Goal: Information Seeking & Learning: Learn about a topic

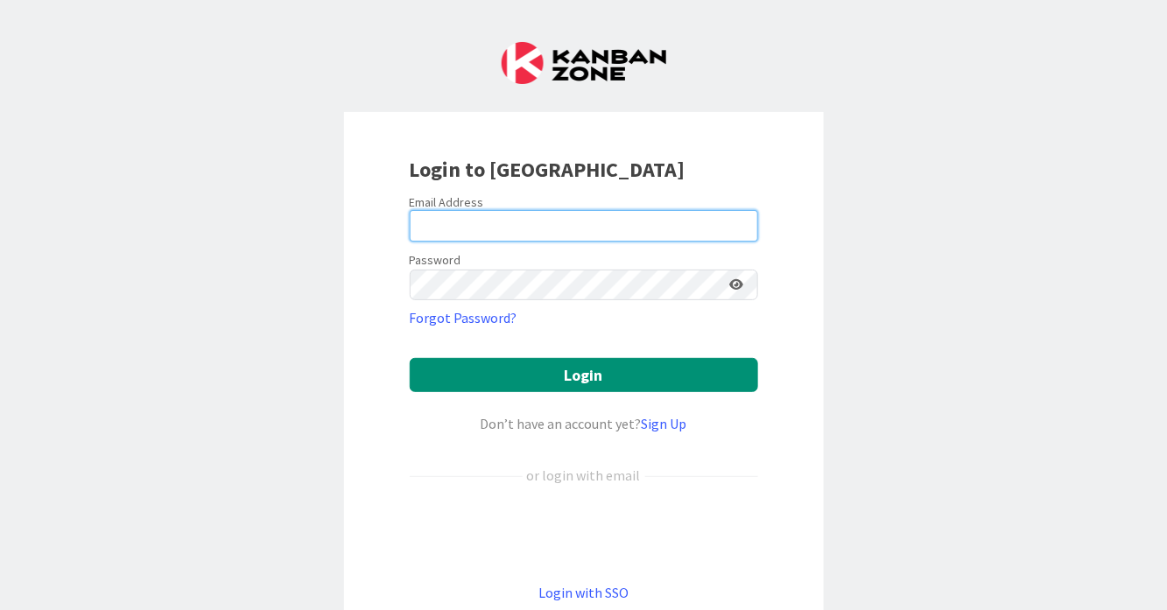
click at [647, 235] on input "email" at bounding box center [584, 226] width 348 height 32
type input "[PERSON_NAME][EMAIL_ADDRESS][DOMAIN_NAME]"
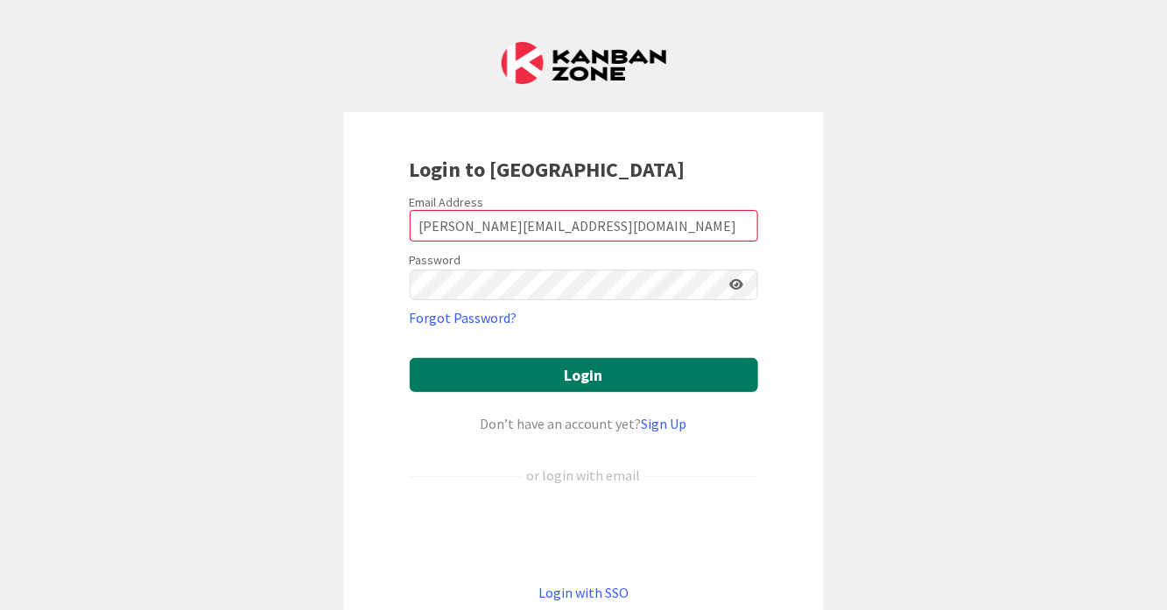
click at [624, 373] on button "Login" at bounding box center [584, 375] width 348 height 34
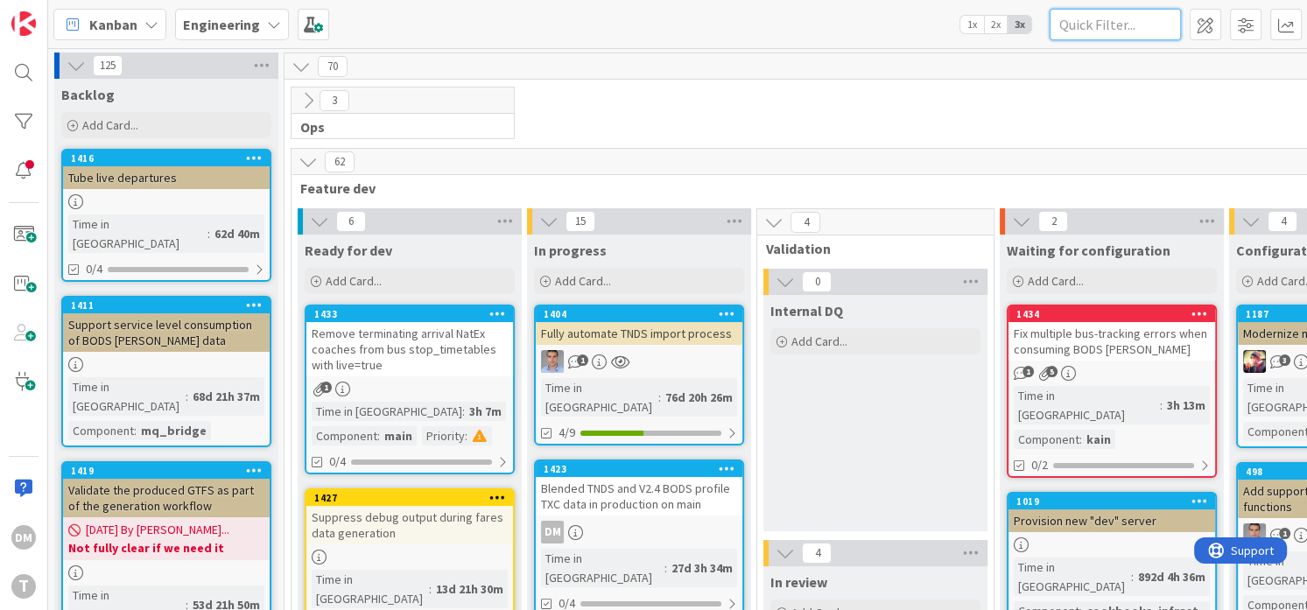
click at [1109, 18] on input "text" at bounding box center [1115, 25] width 131 height 32
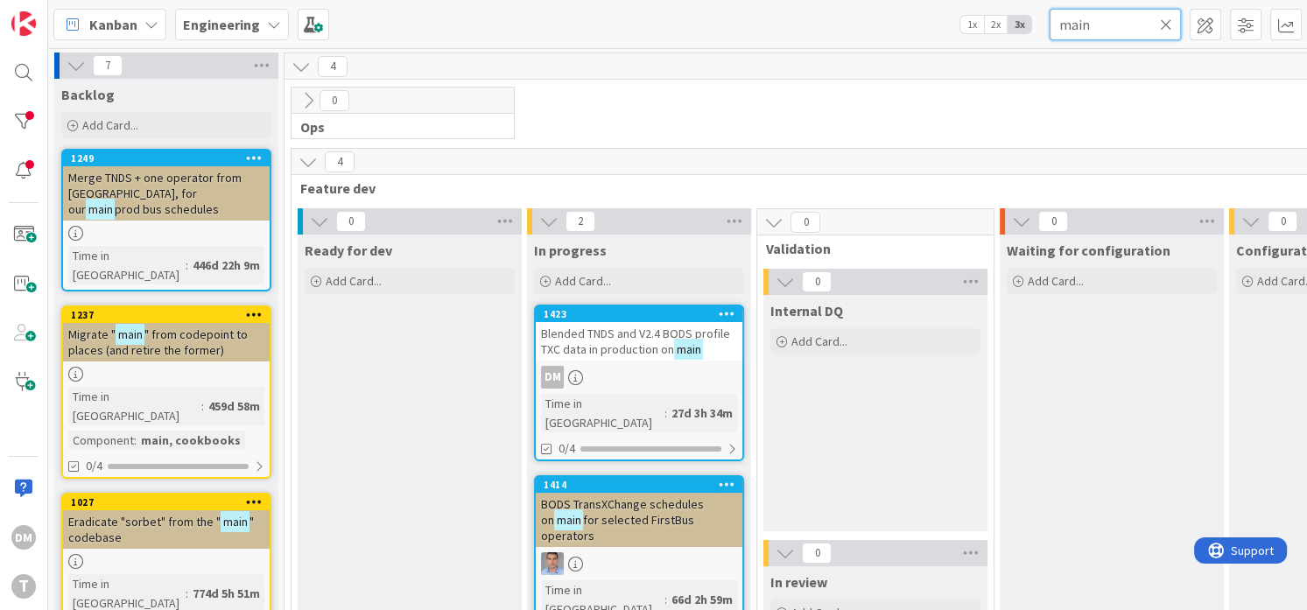
type input "main"
click at [196, 201] on span "prod bus schedules" at bounding box center [167, 209] width 104 height 16
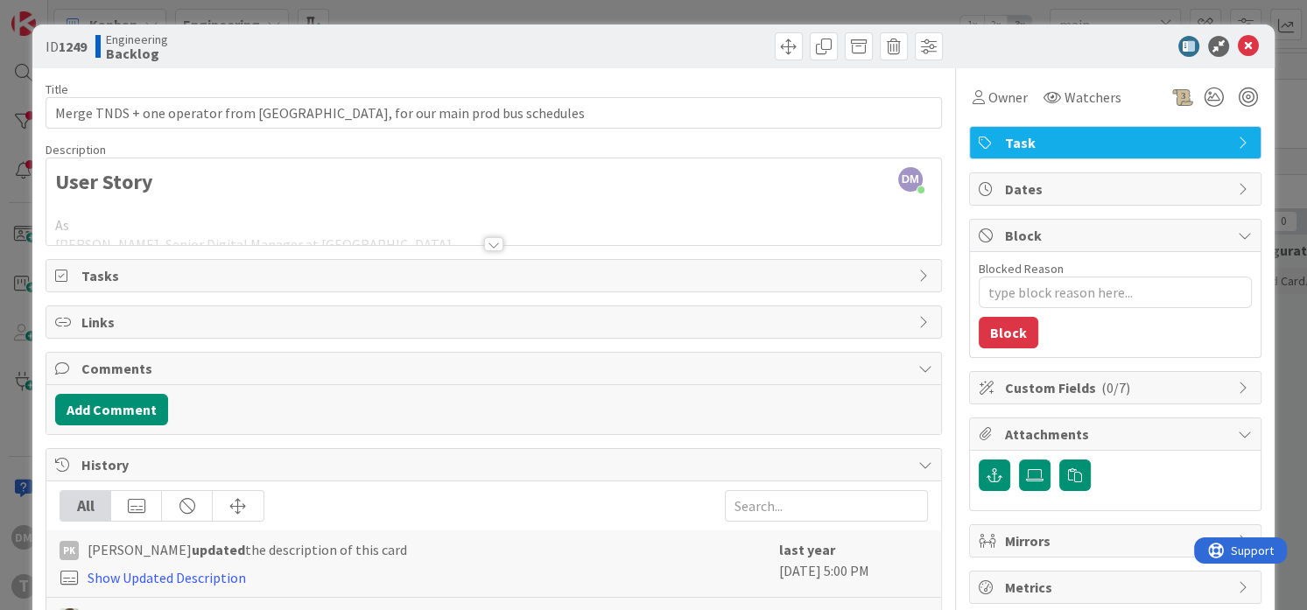
click at [502, 244] on div at bounding box center [494, 236] width 896 height 19
click at [489, 247] on div at bounding box center [493, 244] width 19 height 14
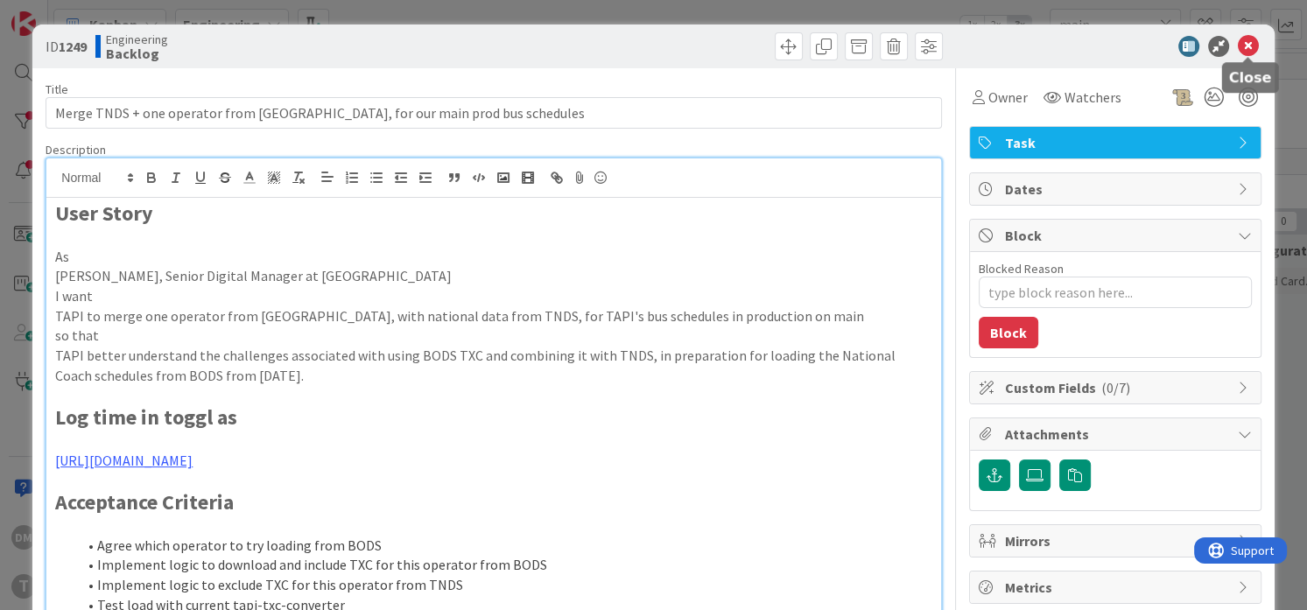
click at [1166, 46] on icon at bounding box center [1248, 46] width 21 height 21
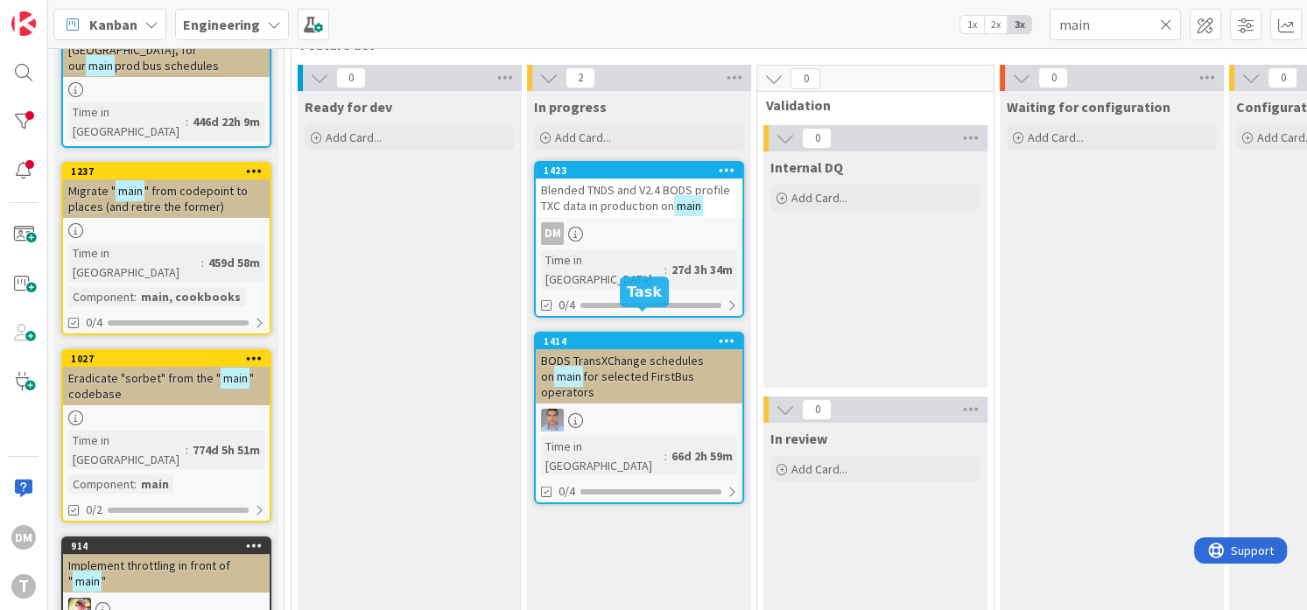
scroll to position [137, 0]
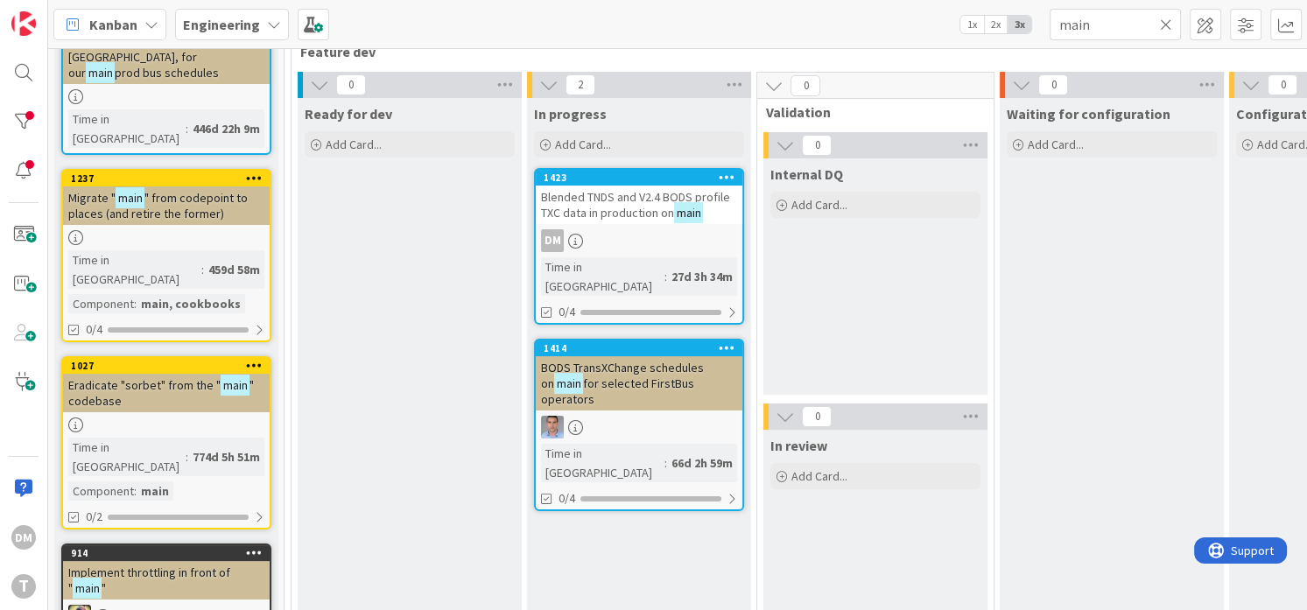
click at [632, 204] on span "Blended TNDS and V2.4 BODS profile TXC data in production on" at bounding box center [635, 205] width 189 height 32
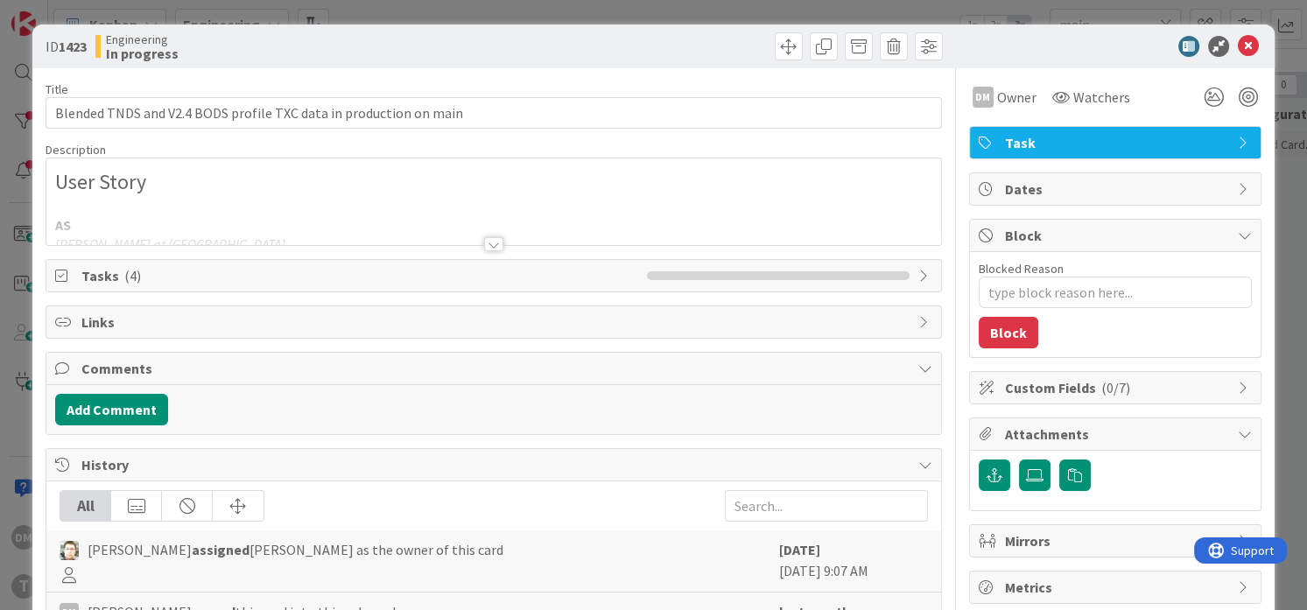
click at [497, 242] on div at bounding box center [493, 244] width 19 height 14
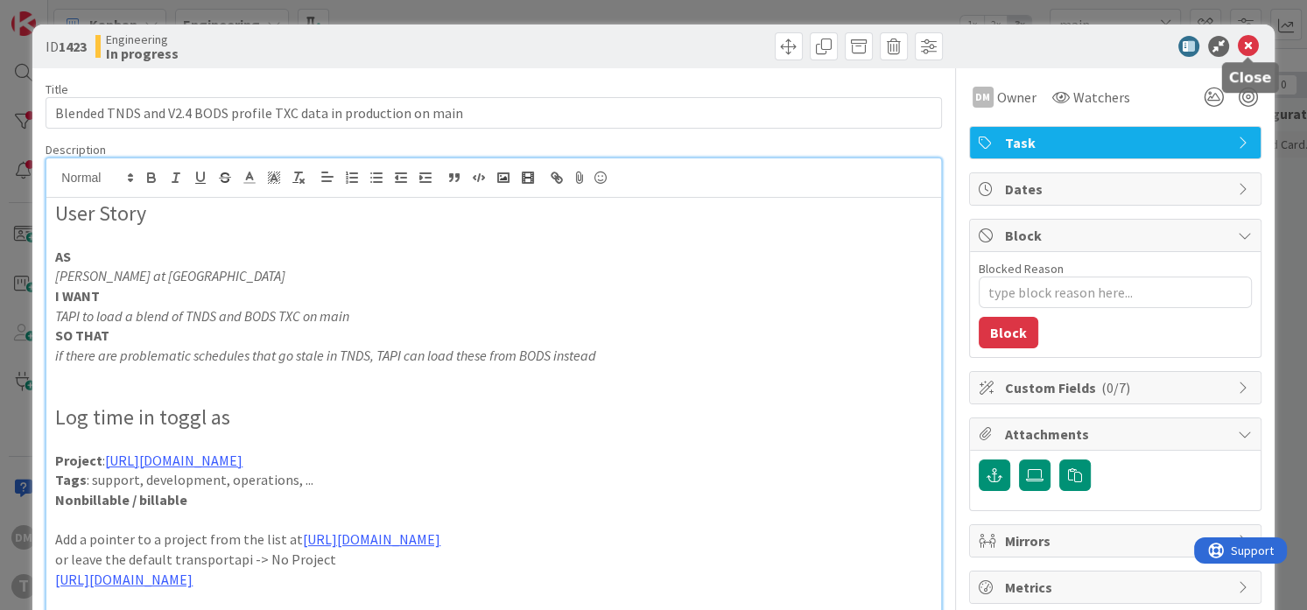
click at [1166, 44] on icon at bounding box center [1248, 46] width 21 height 21
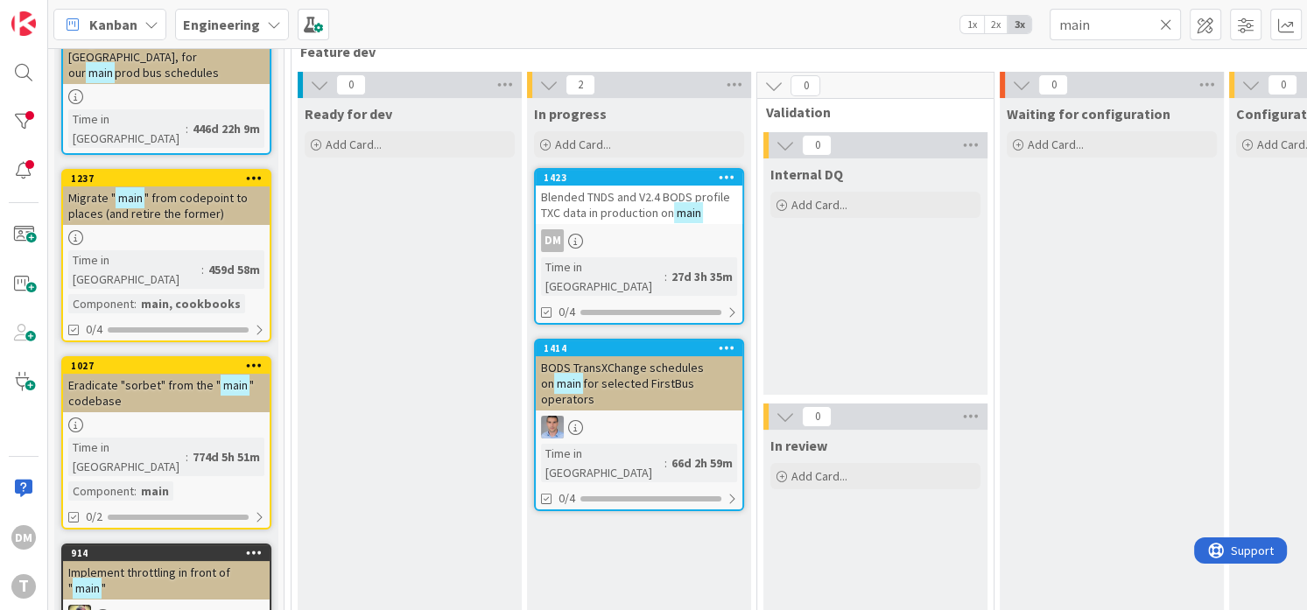
click at [632, 376] on span "for selected FirstBus operators" at bounding box center [617, 392] width 153 height 32
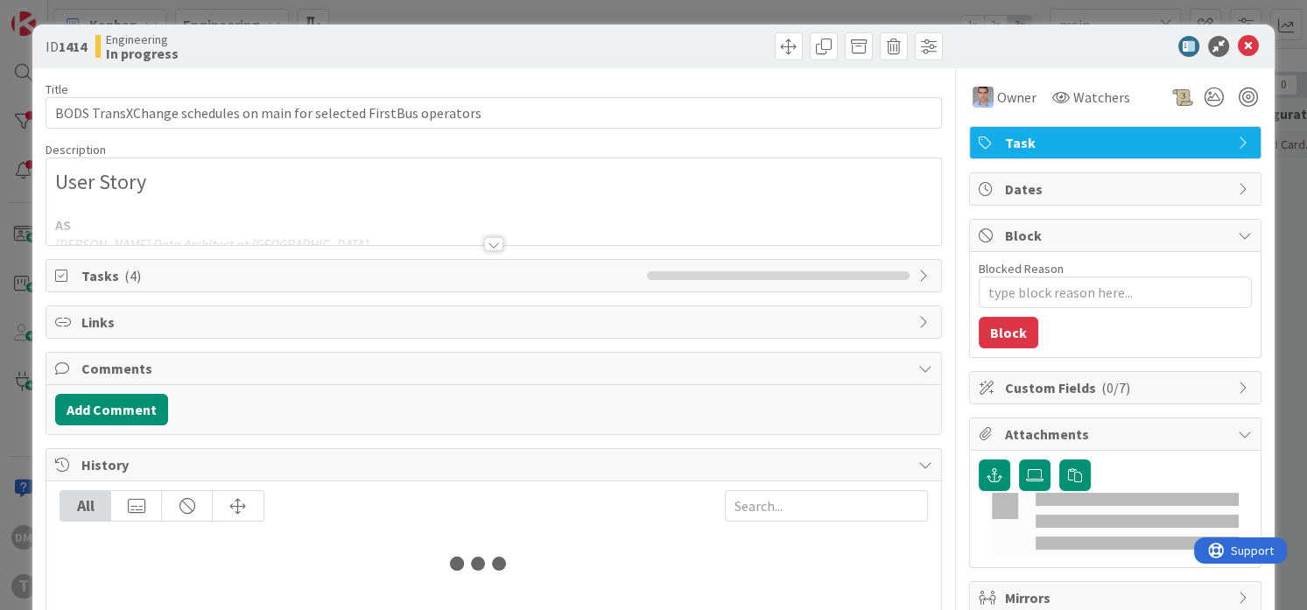
type textarea "x"
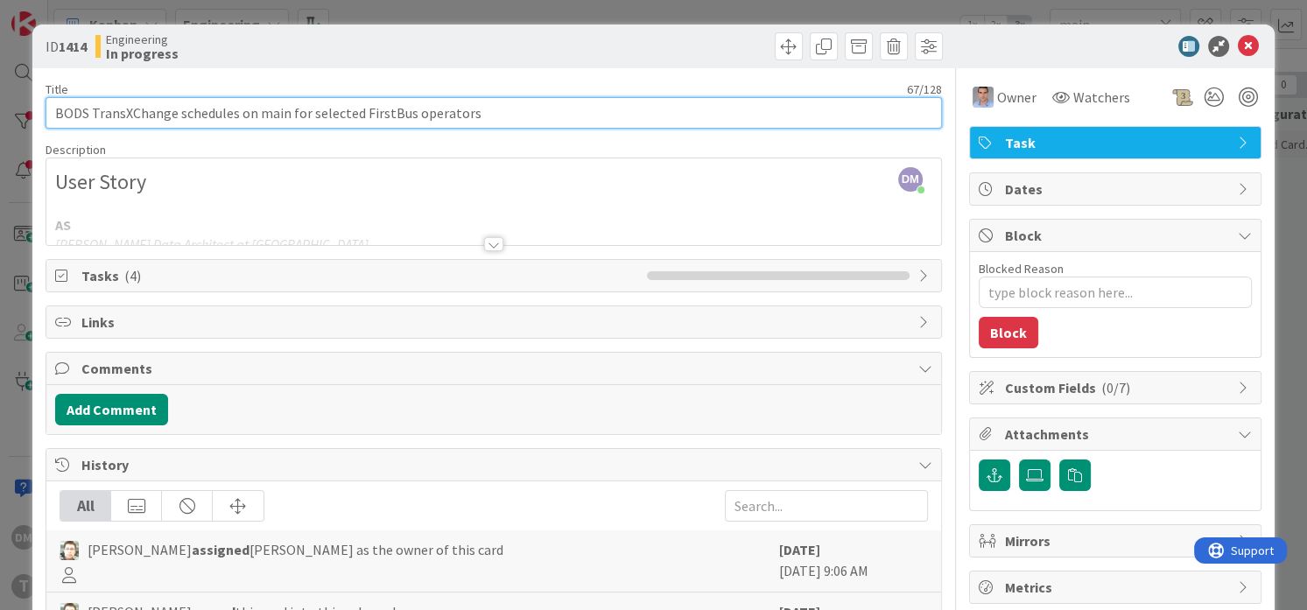
click at [389, 112] on input "BODS TransXChange schedules on main for selected FirstBus operators" at bounding box center [494, 113] width 896 height 32
type input "BODS TransXChange schedules on main for selected operators"
type textarea "x"
type input "BODS TransXChange schedules on main for selected operators"
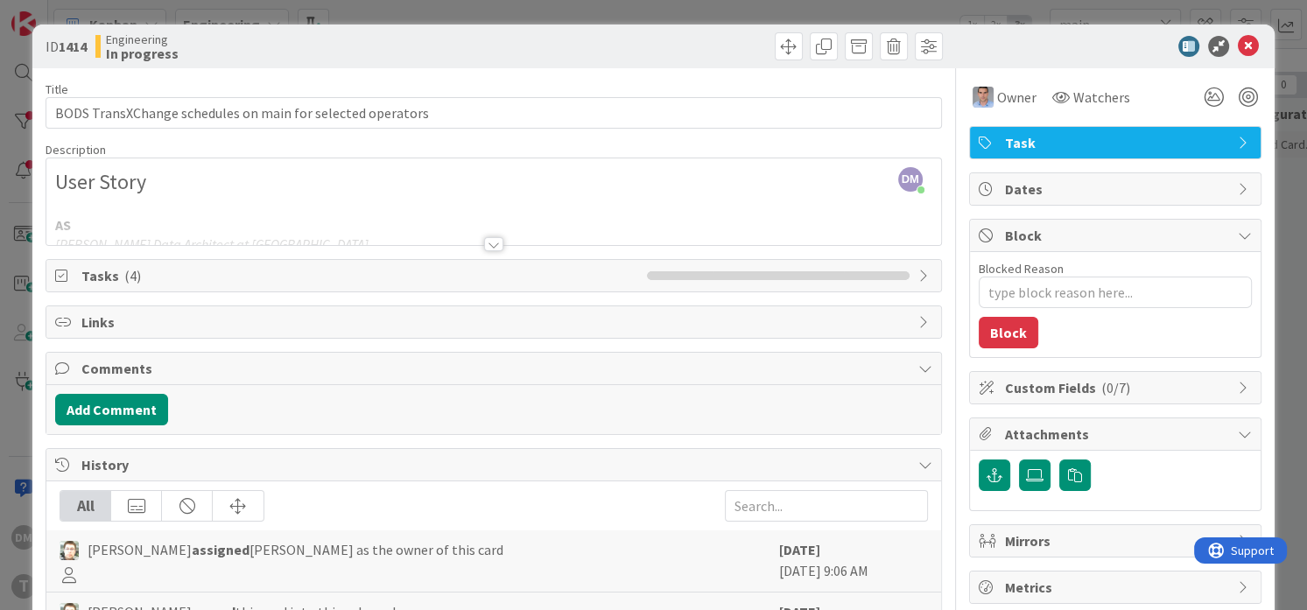
click at [487, 237] on div at bounding box center [493, 244] width 19 height 14
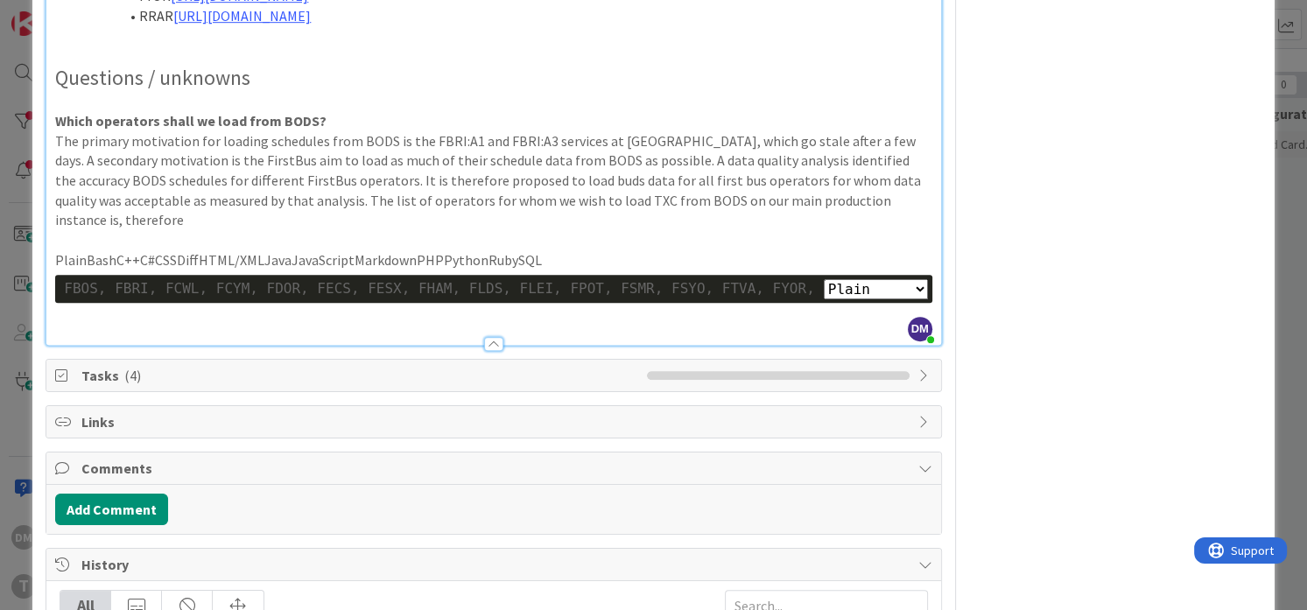
scroll to position [1043, 0]
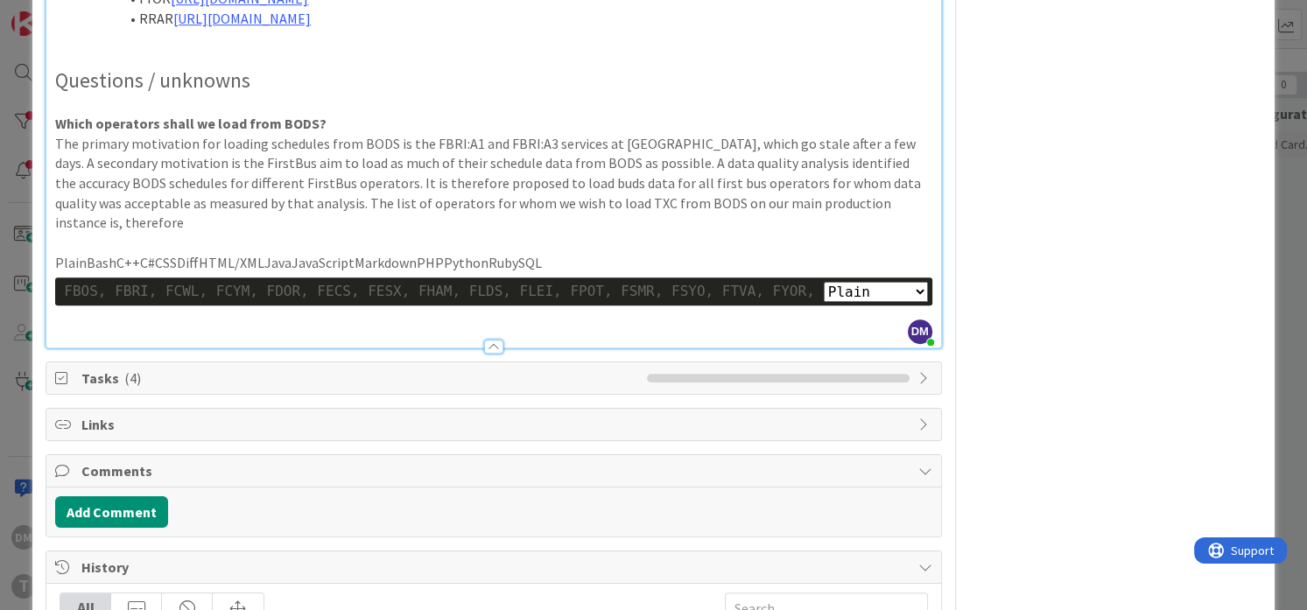
click at [401, 134] on p "Which operators shall we load from BODS?" at bounding box center [493, 124] width 876 height 20
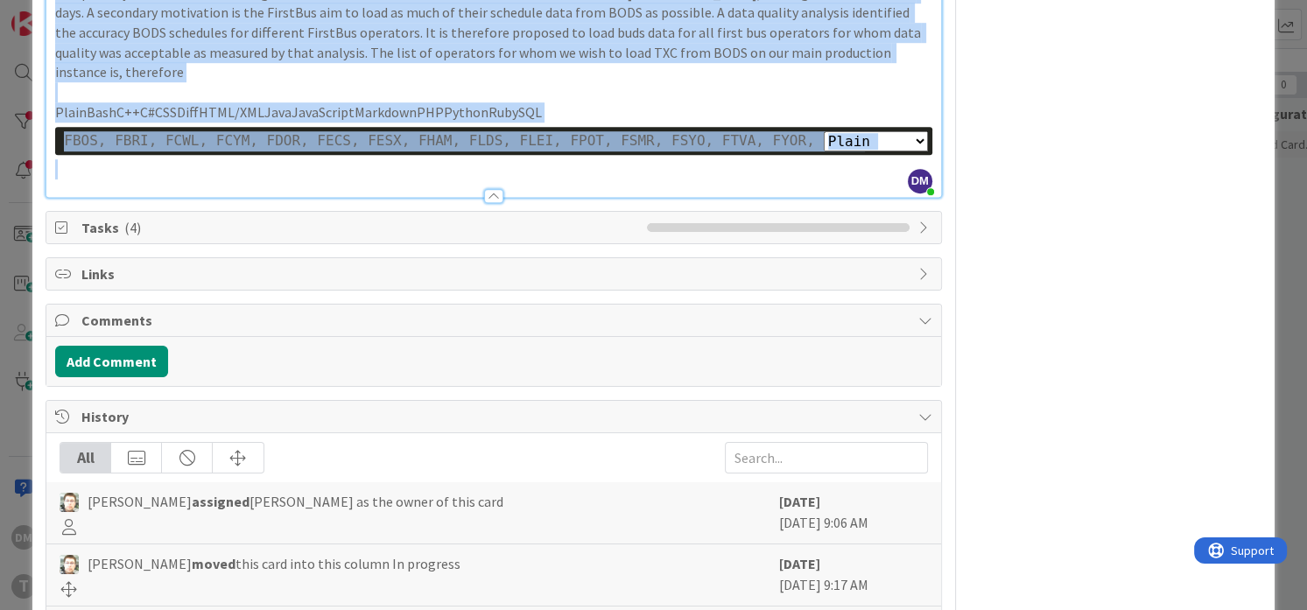
scroll to position [1227, 0]
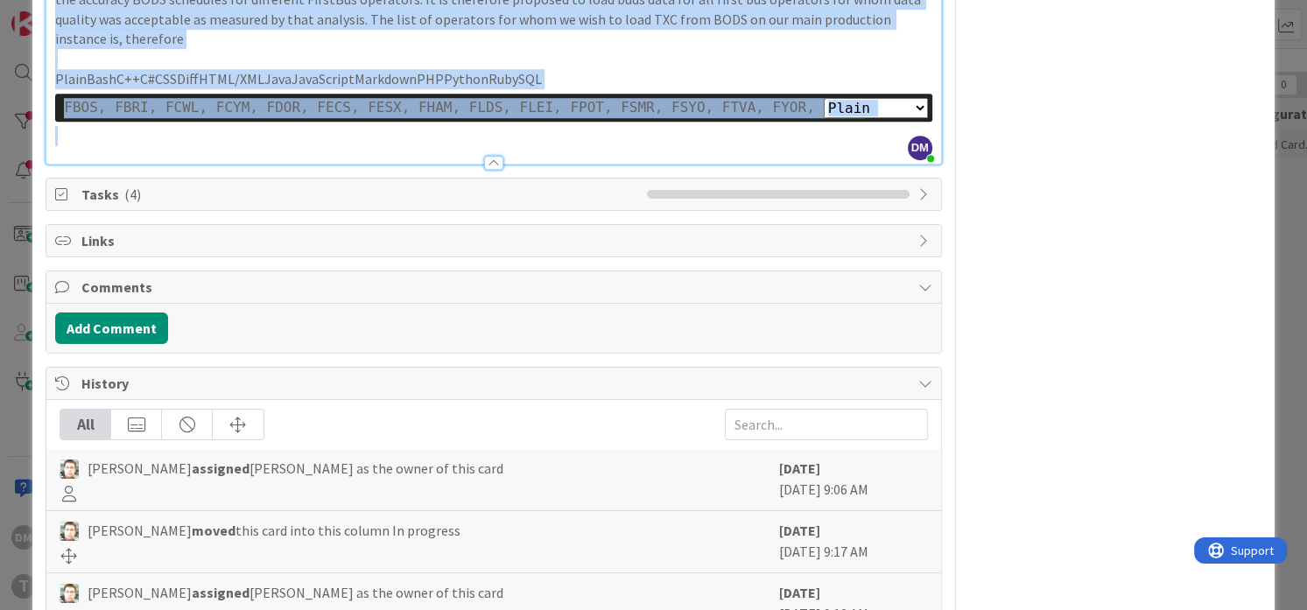
click at [365, 146] on p at bounding box center [493, 136] width 876 height 20
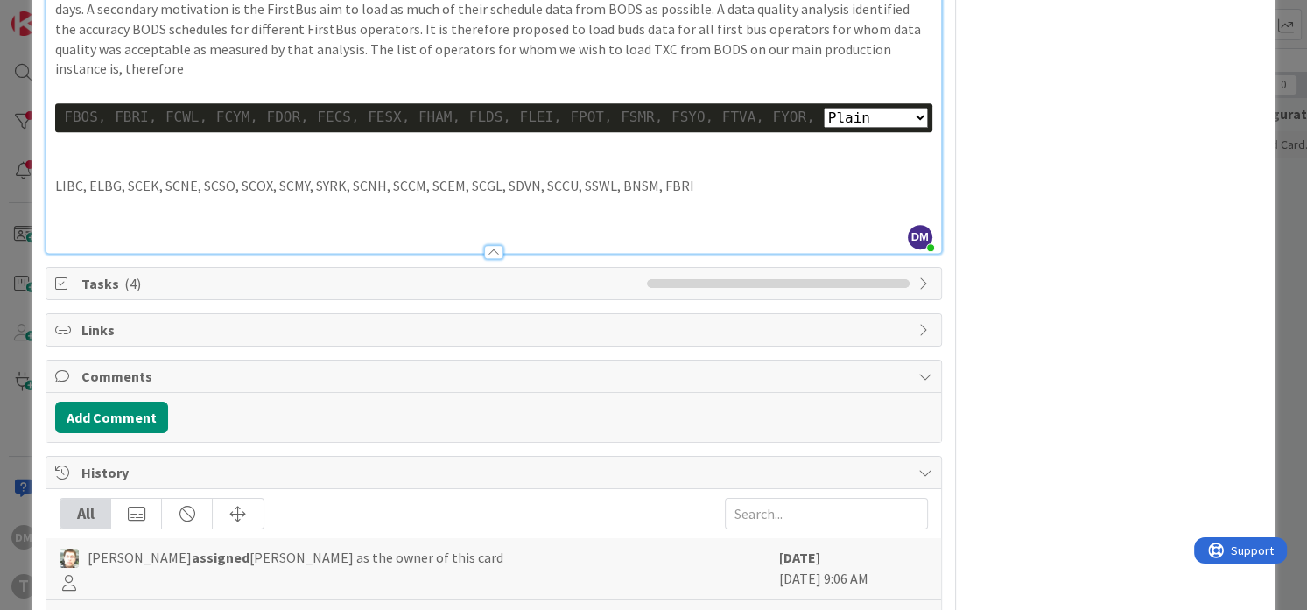
scroll to position [1185, 0]
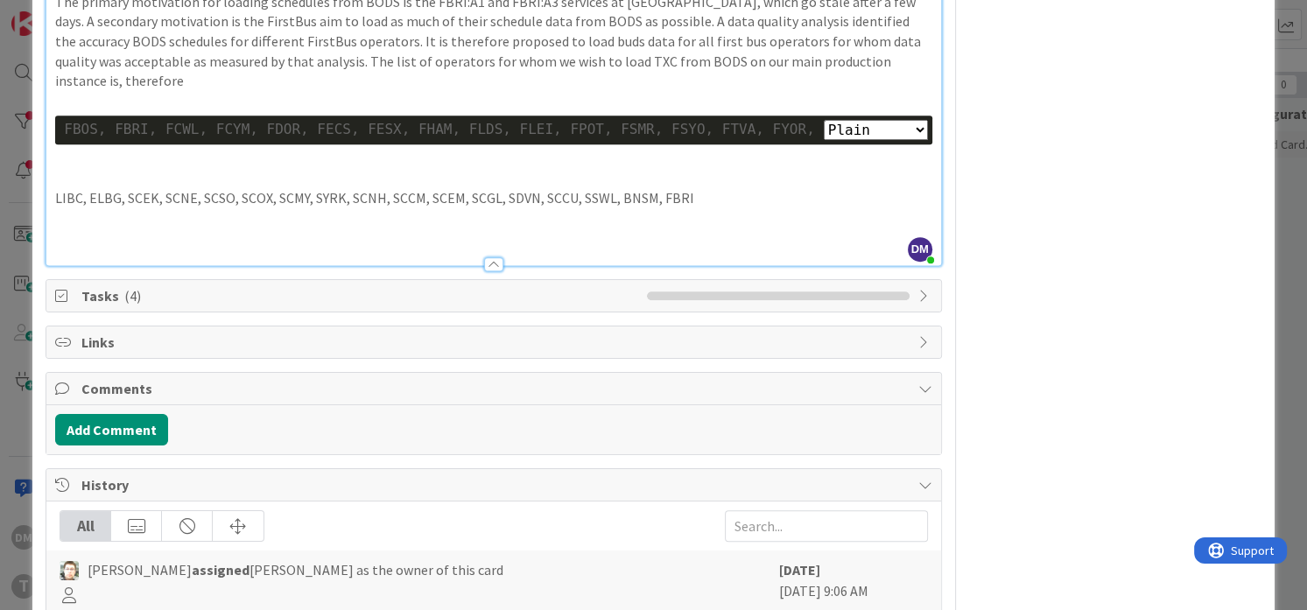
click at [305, 188] on p at bounding box center [493, 178] width 876 height 20
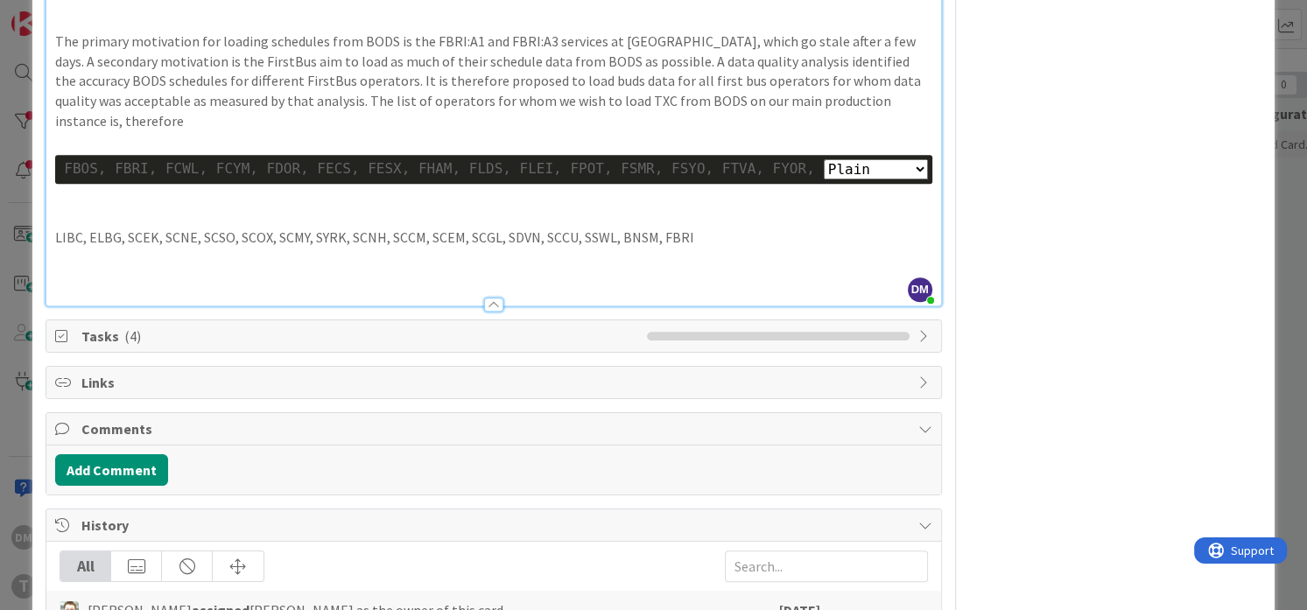
type textarea "x"
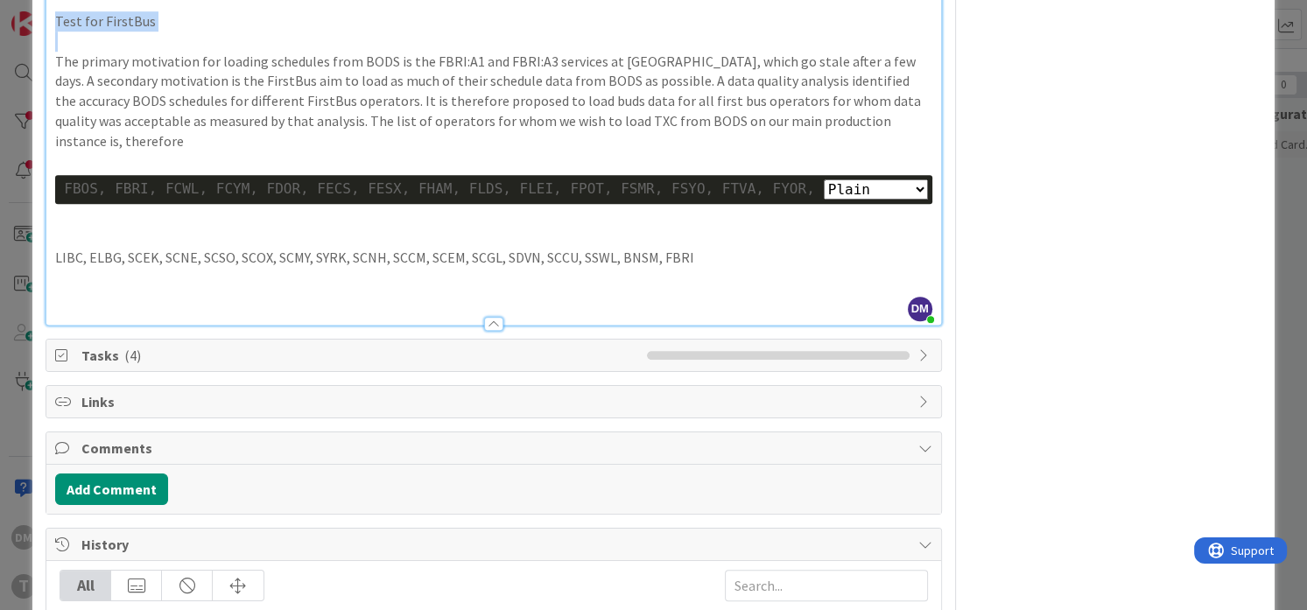
copy p "Test for FirstBus"
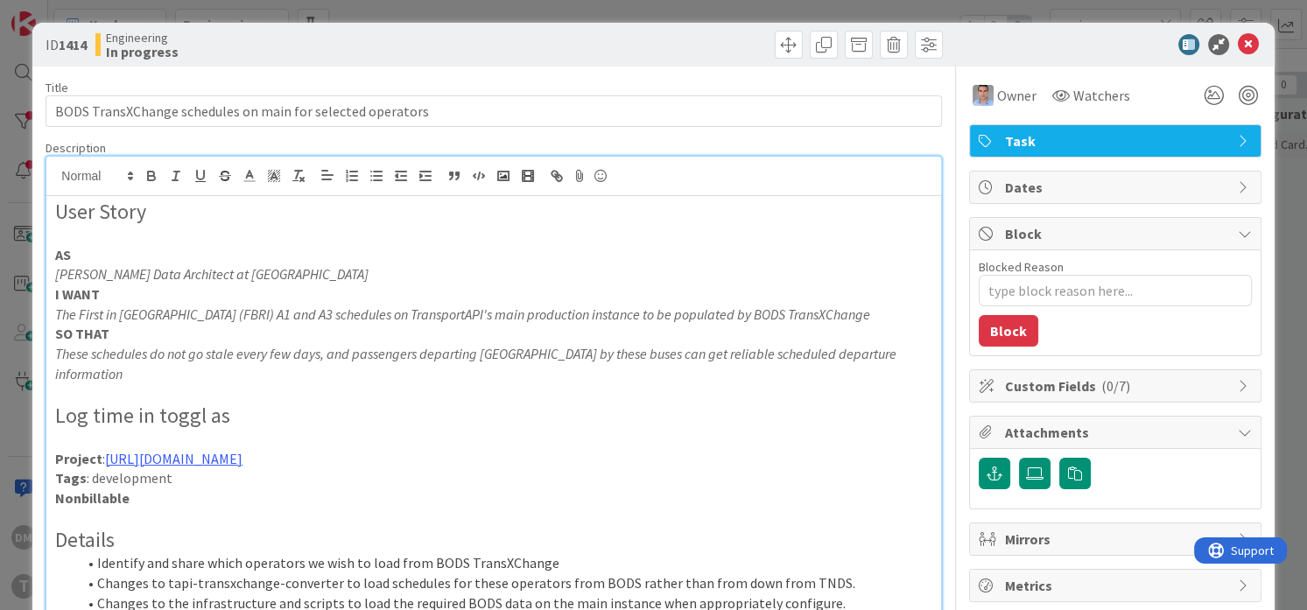
scroll to position [0, 0]
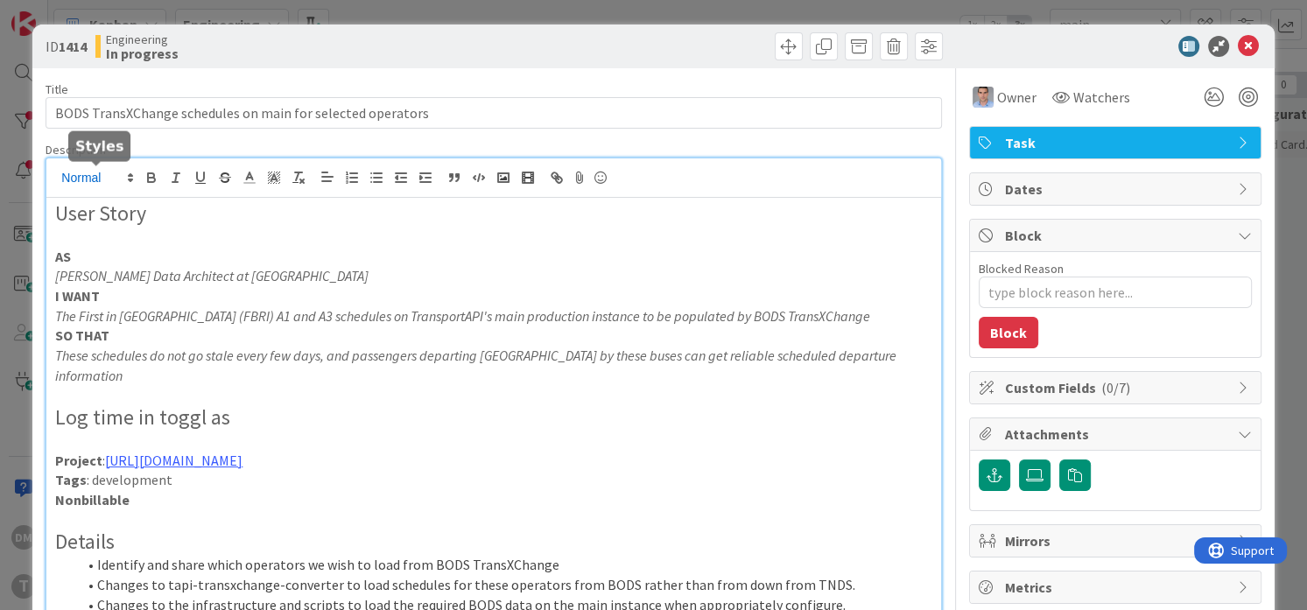
click at [121, 175] on span at bounding box center [96, 177] width 86 height 21
click at [95, 256] on span at bounding box center [96, 262] width 70 height 32
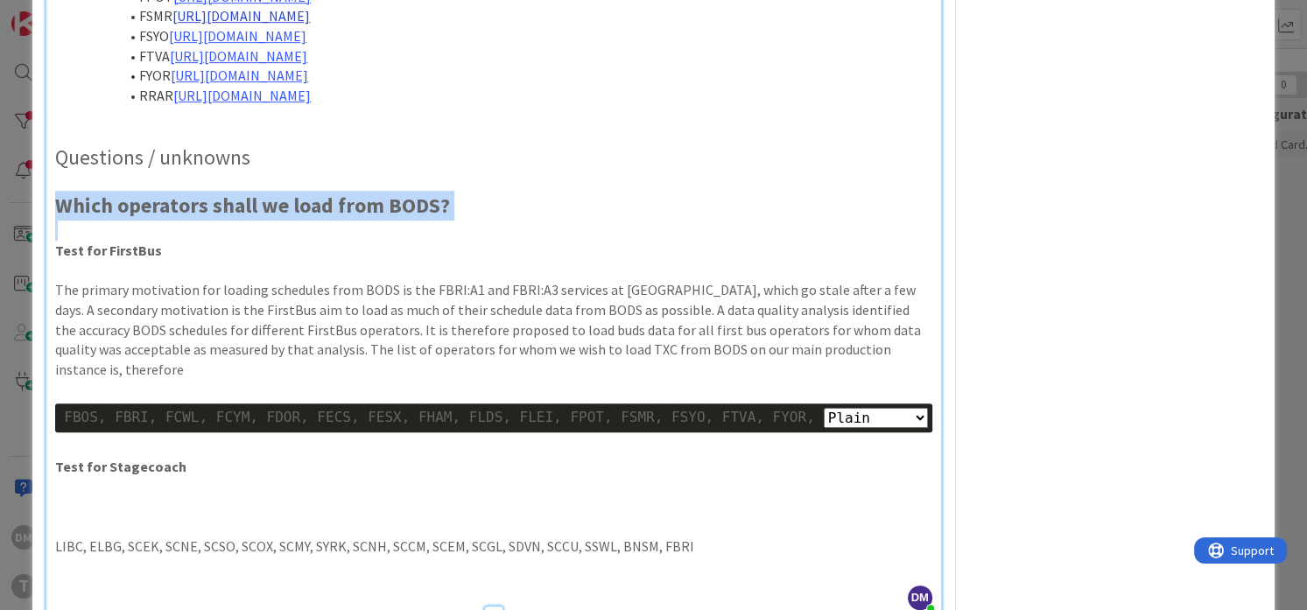
scroll to position [973, 0]
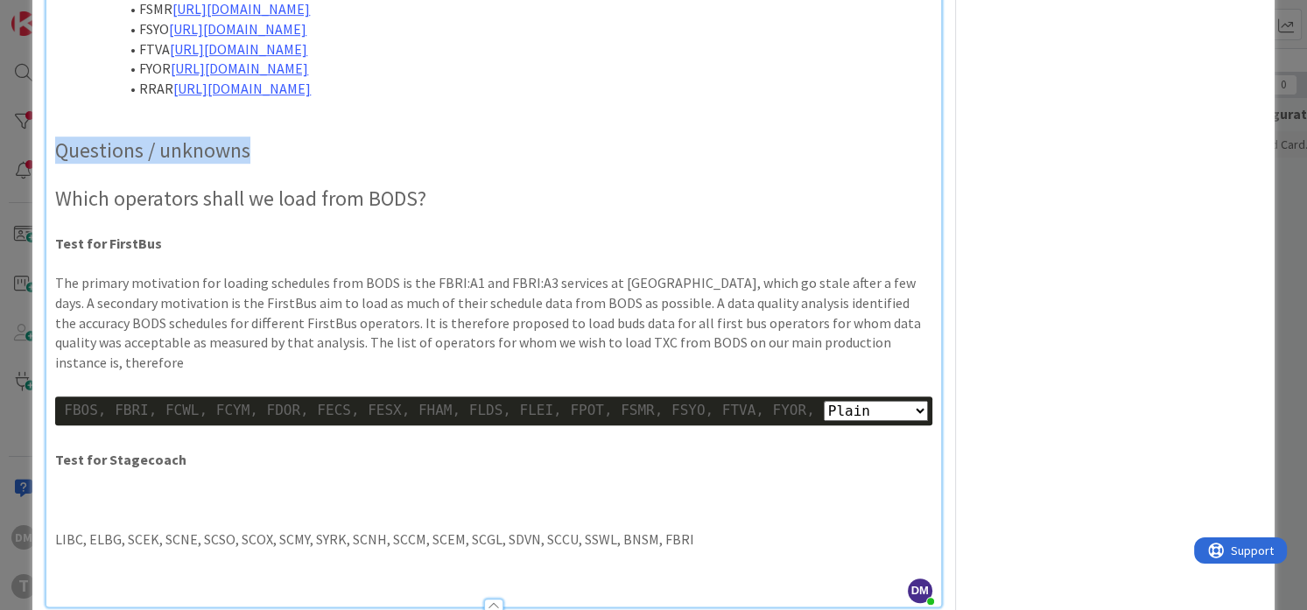
drag, startPoint x: 249, startPoint y: 452, endPoint x: 50, endPoint y: 450, distance: 199.6
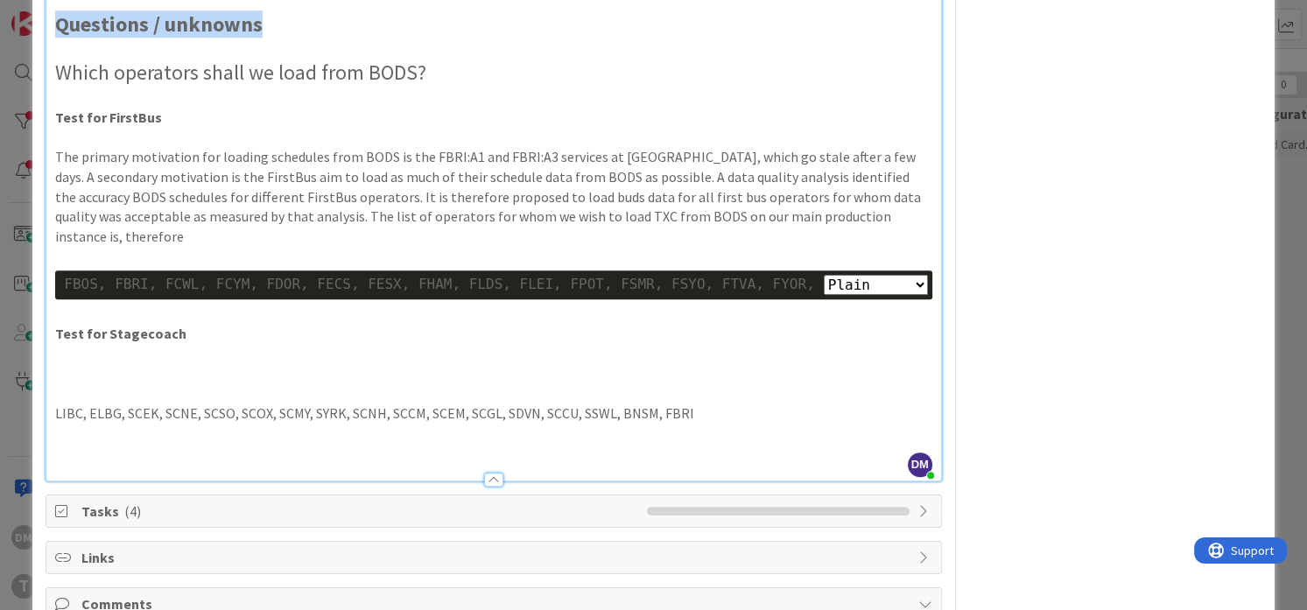
scroll to position [1102, 0]
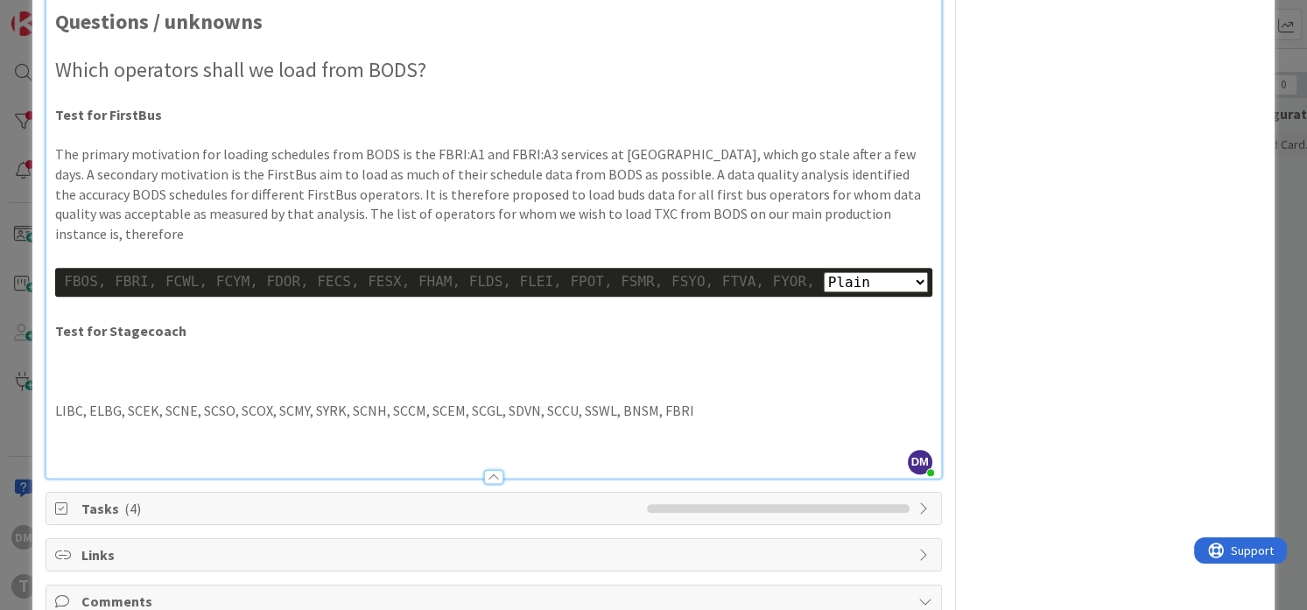
click at [169, 125] on p "Test for FirstBus" at bounding box center [493, 115] width 876 height 20
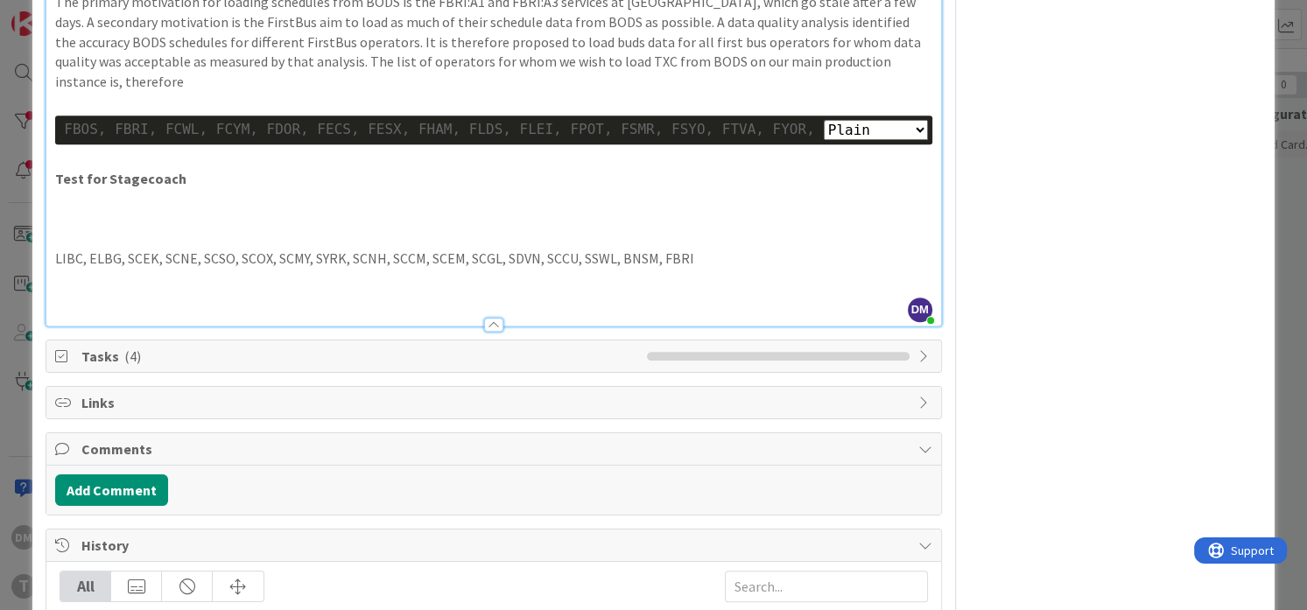
scroll to position [1257, 0]
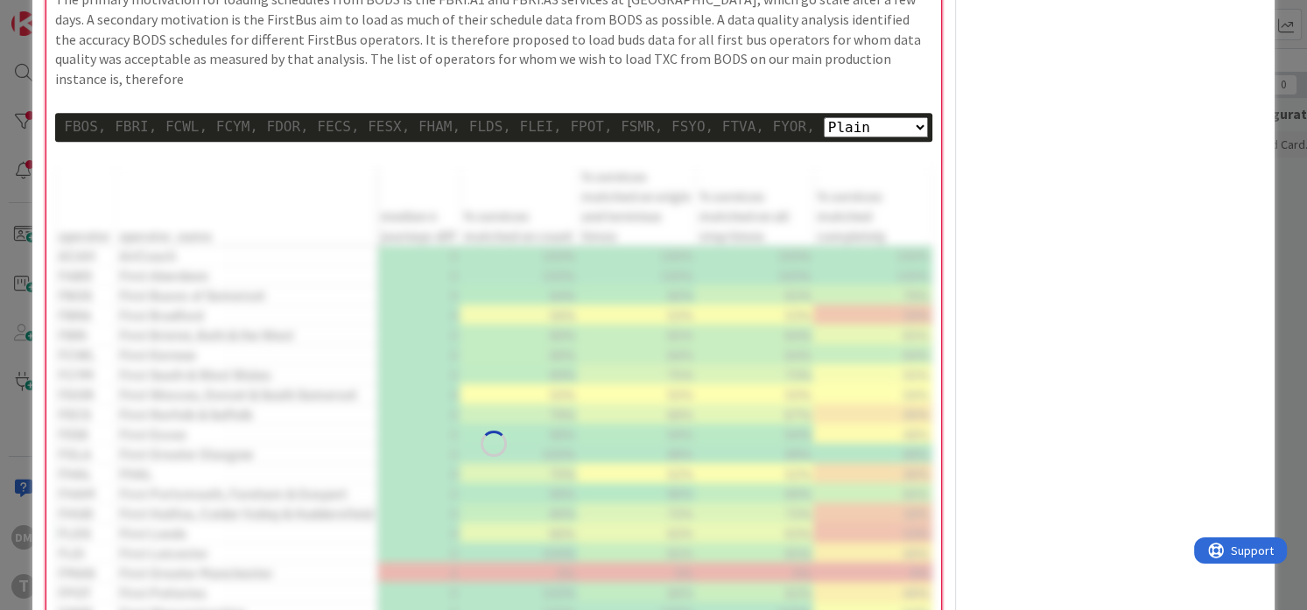
click at [376, 502] on img at bounding box center [493, 444] width 876 height 556
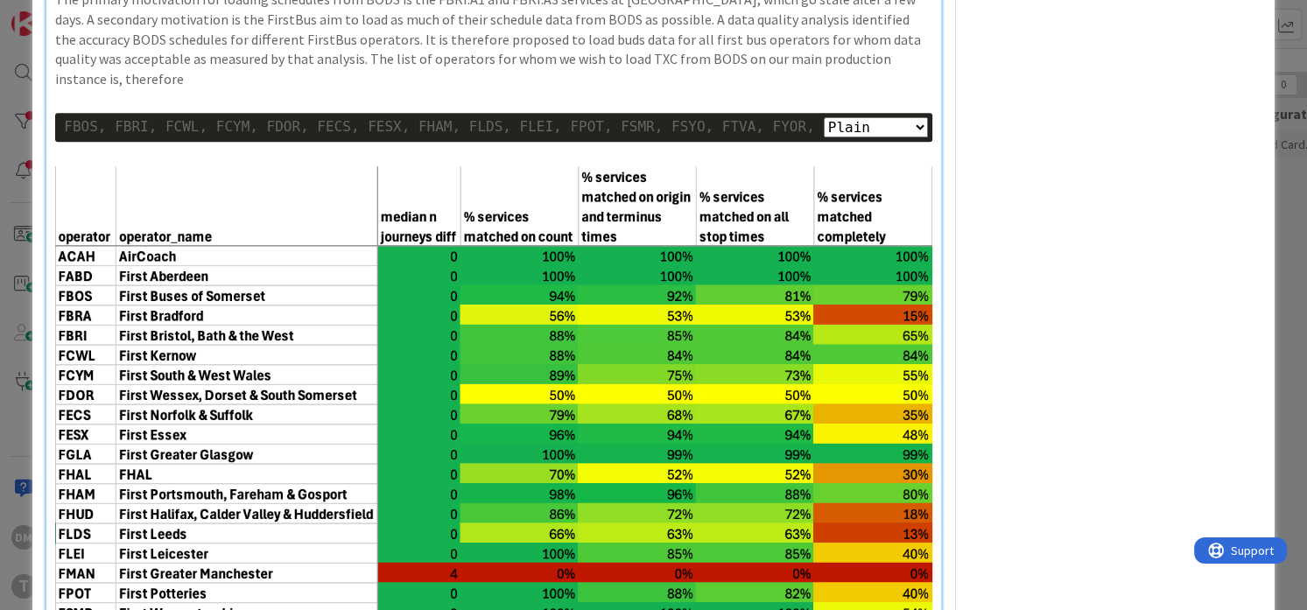
click at [436, 89] on p "The primary motivation for loading schedules from BODS is the FBRI:A1 and FBRI:…" at bounding box center [493, 39] width 876 height 100
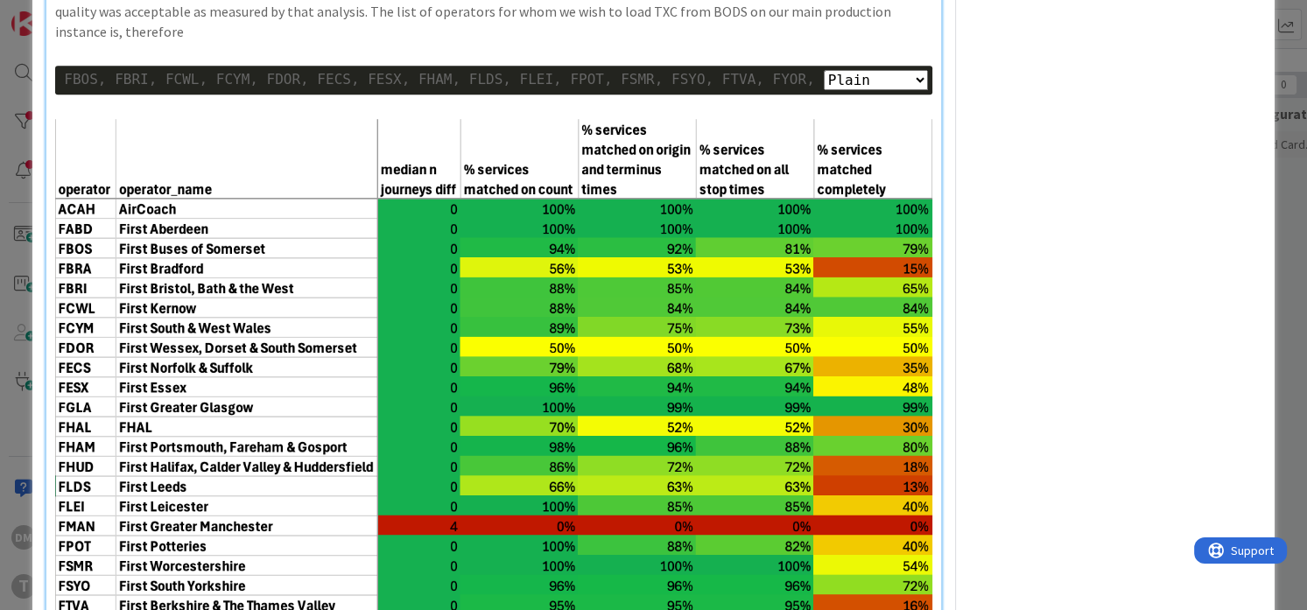
scroll to position [1306, 0]
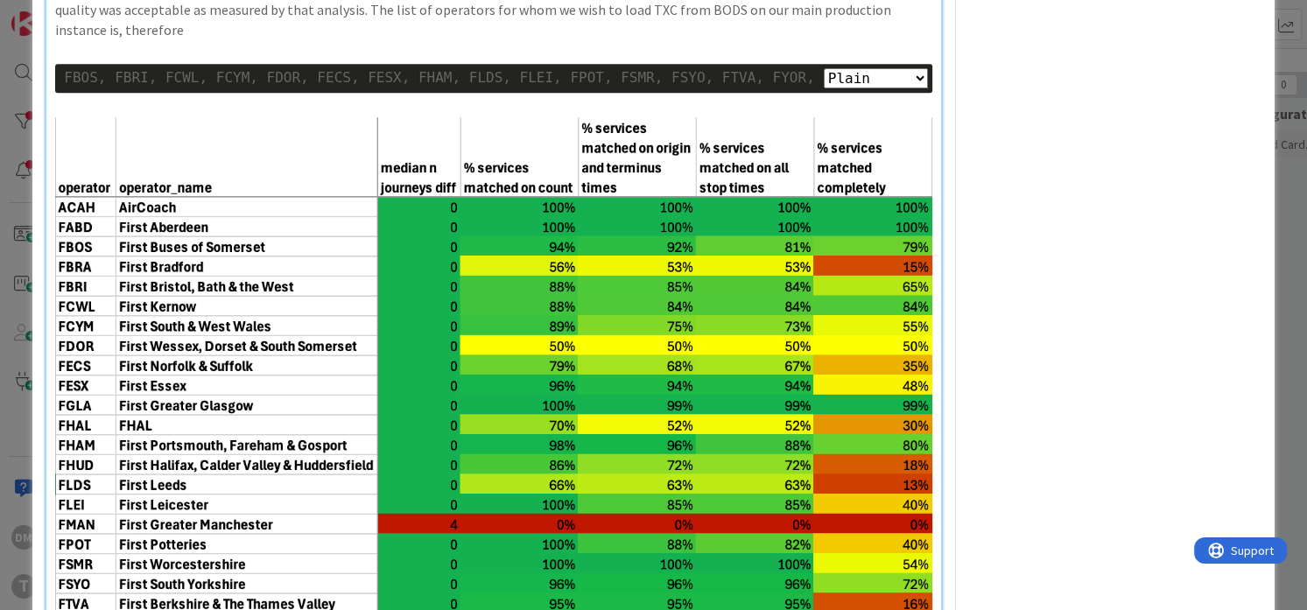
click at [533, 397] on img at bounding box center [493, 395] width 876 height 556
click at [460, 117] on p at bounding box center [493, 107] width 876 height 20
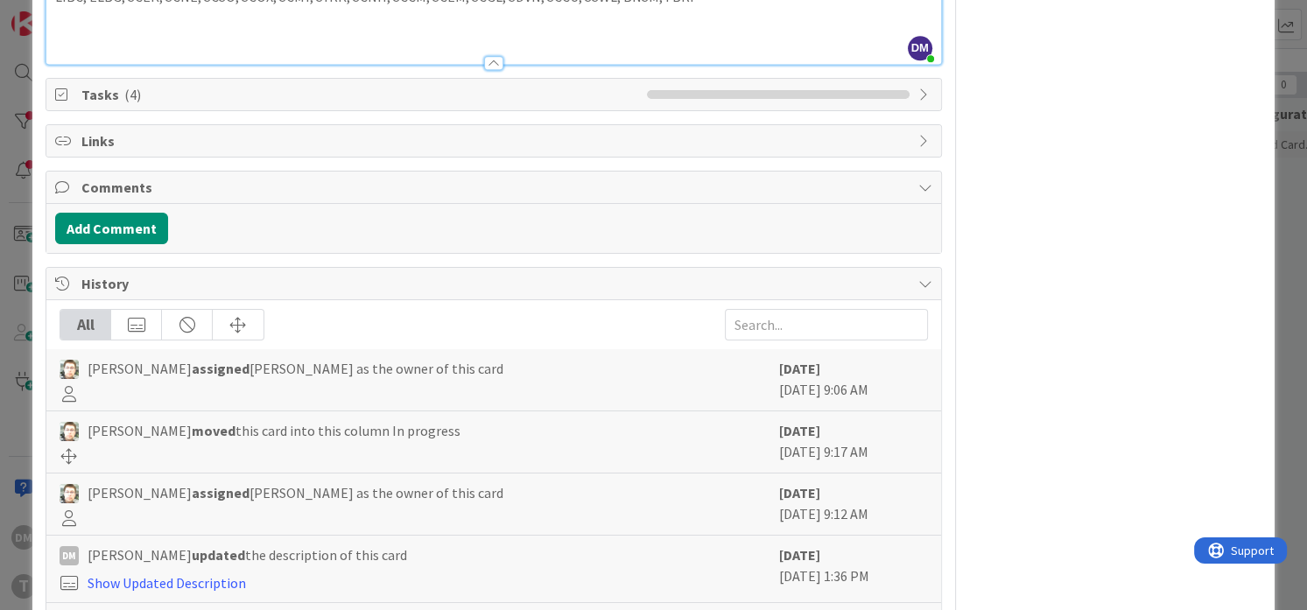
scroll to position [2113, 0]
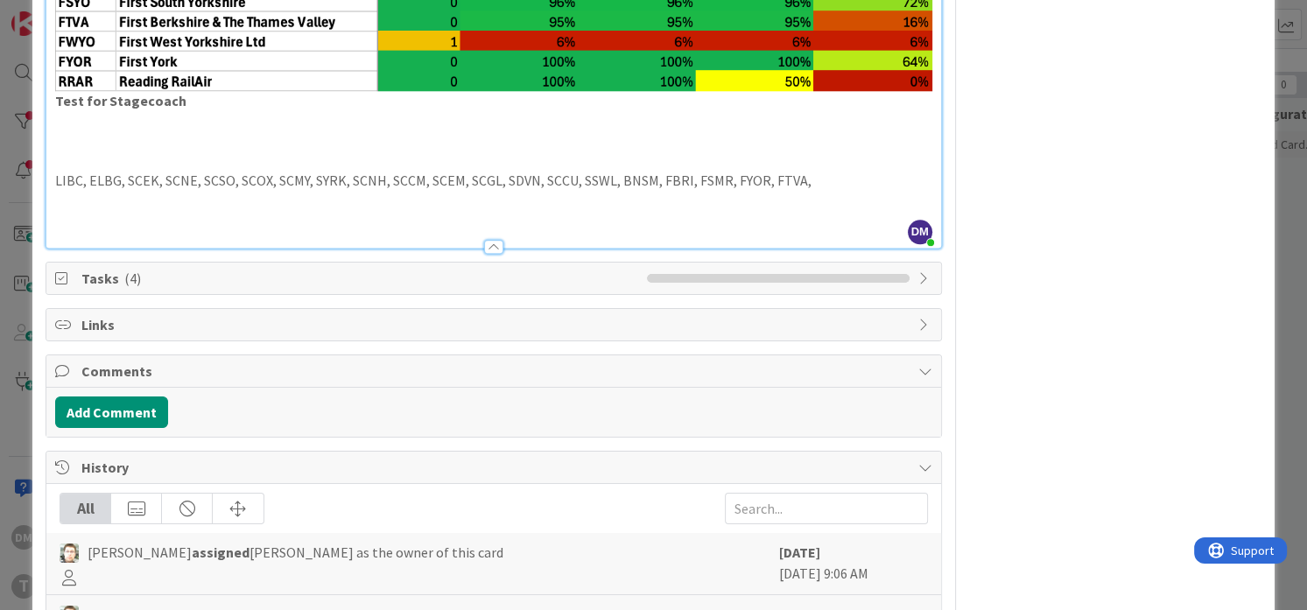
scroll to position [2076, 0]
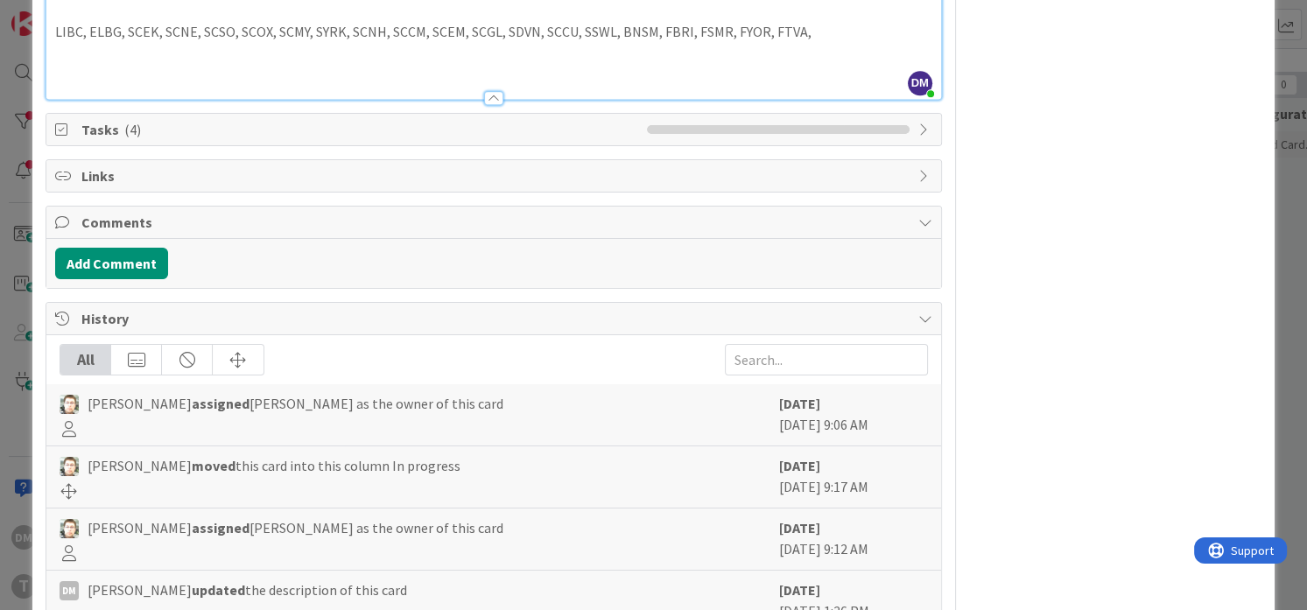
click at [664, 42] on p "LIBC, ELBG, SCEK, SCNE, SCSO, SCOX, SCMY, SYRK, SCNH, SCCM, SCEM, SCGL, SDVN, S…" at bounding box center [493, 32] width 876 height 20
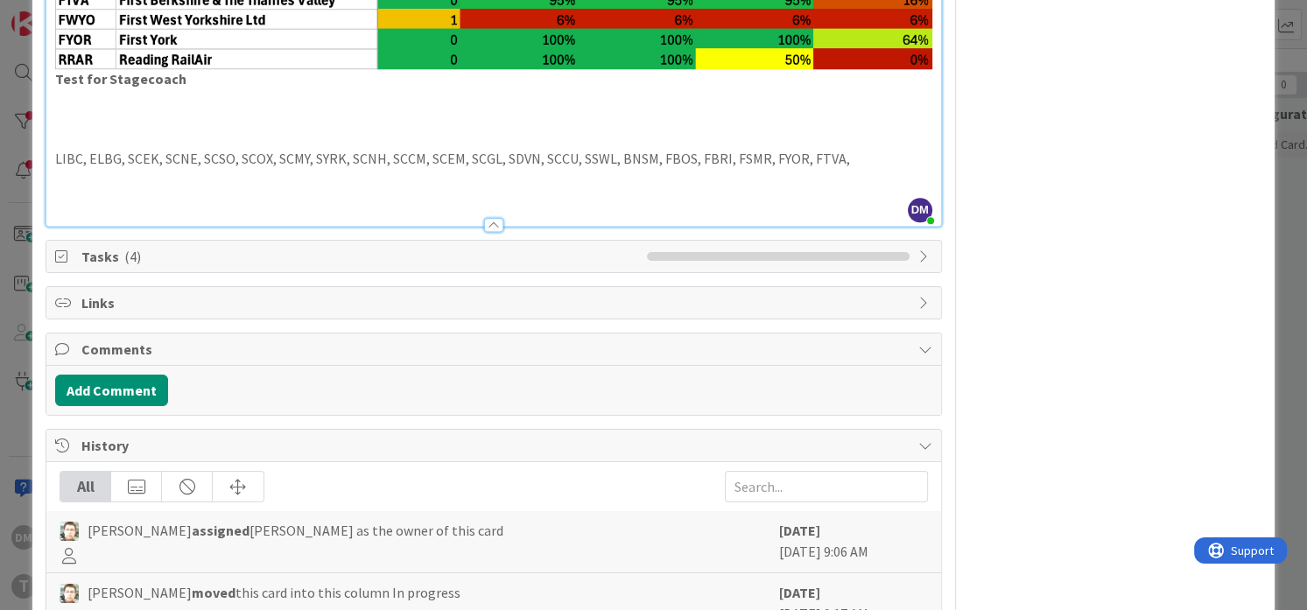
scroll to position [1948, 0]
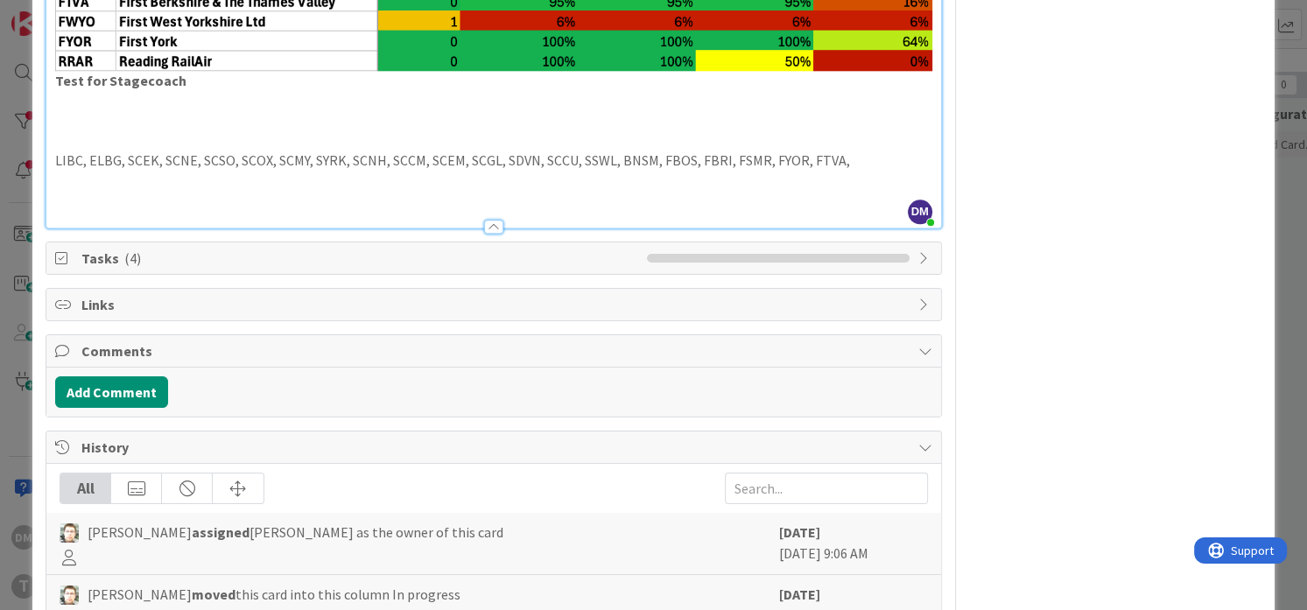
click at [734, 171] on p "LIBC, ELBG, SCEK, SCNE, SCSO, SCOX, SCMY, SYRK, SCNH, SCCM, SCEM, SCGL, SDVN, S…" at bounding box center [493, 161] width 876 height 20
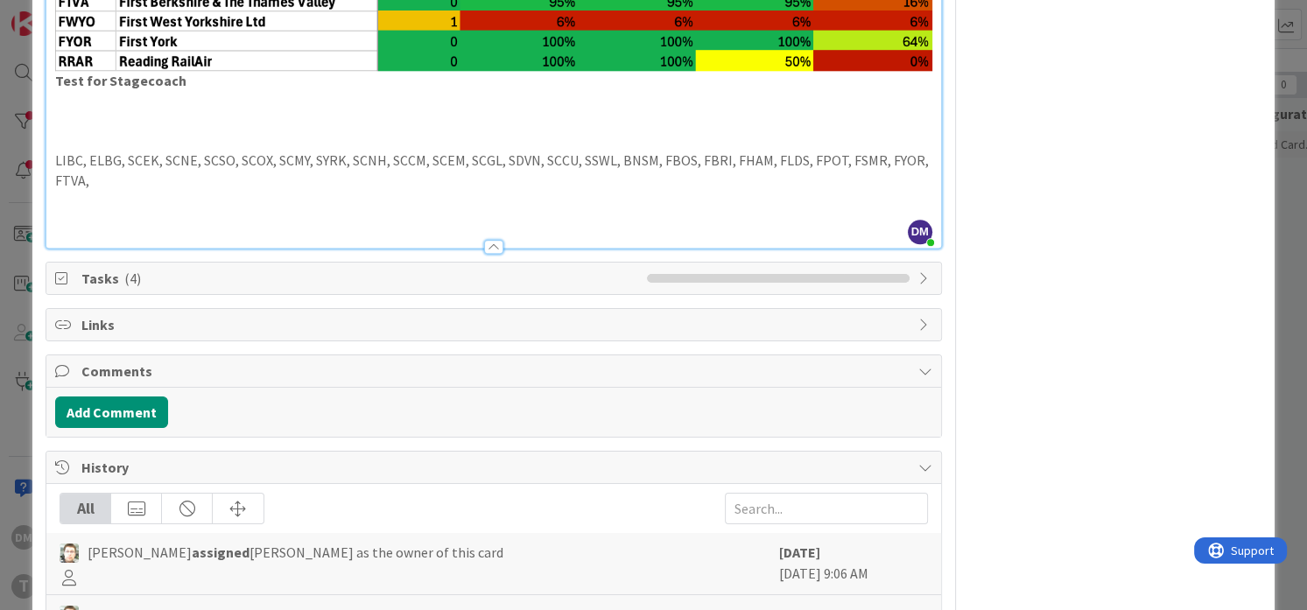
click at [303, 151] on p at bounding box center [493, 140] width 876 height 20
click at [662, 190] on p "LIBC, ELBG, SCEK, SCNE, SCSO, SCOX, SCMY, SYRK, SCNH, SCCM, SCEM, SCGL, SDVN, S…" at bounding box center [493, 170] width 876 height 39
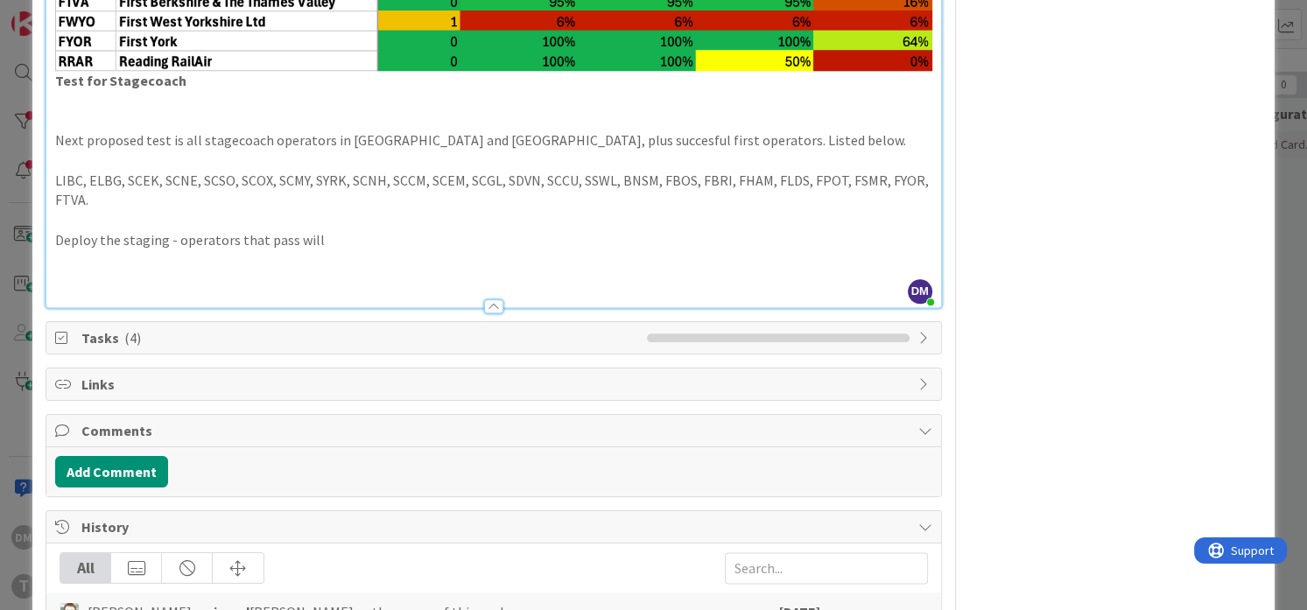
drag, startPoint x: 169, startPoint y: 519, endPoint x: 188, endPoint y: 518, distance: 19.3
click at [174, 250] on p "Deploy the staging - operators that pass will" at bounding box center [493, 240] width 876 height 20
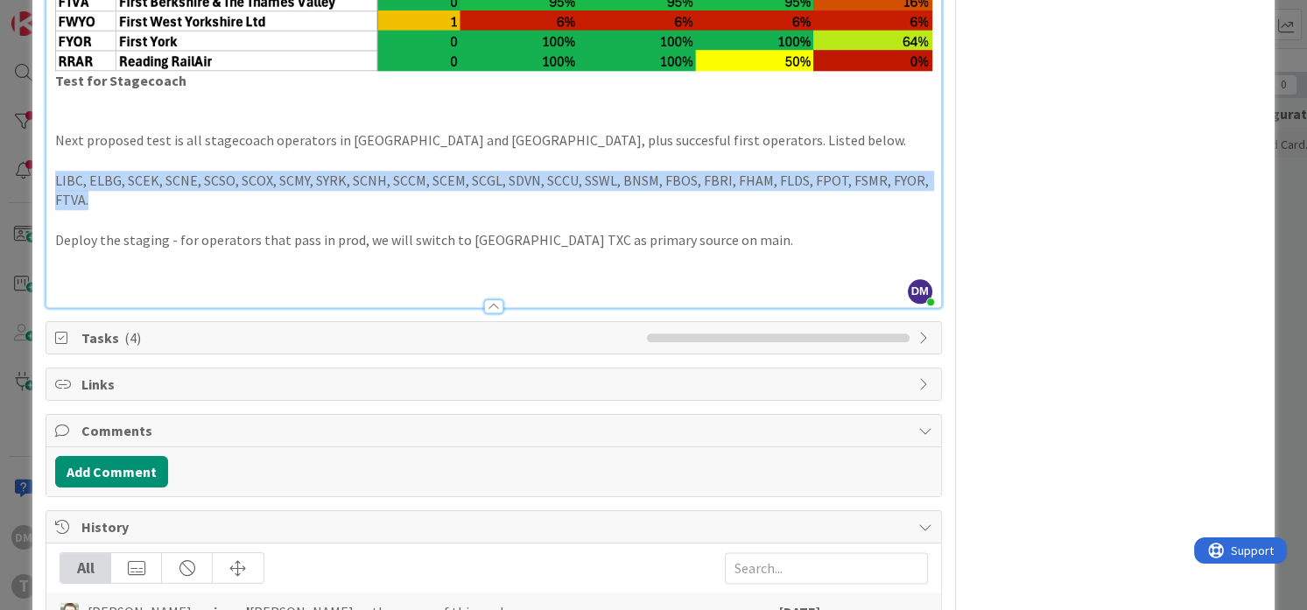
drag, startPoint x: 100, startPoint y: 481, endPoint x: 28, endPoint y: 463, distance: 73.9
click at [28, 463] on div "ID 1414 Engineering In progress Title 58 / 128 BODS TransXChange schedules on m…" at bounding box center [653, 305] width 1307 height 610
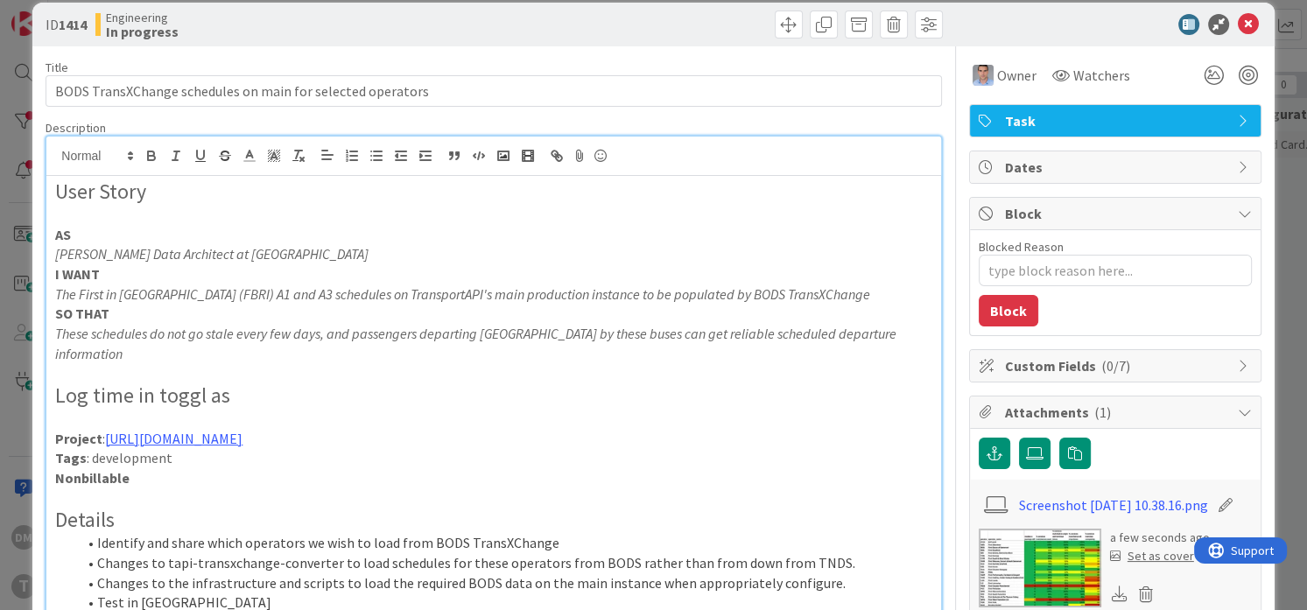
scroll to position [17, 0]
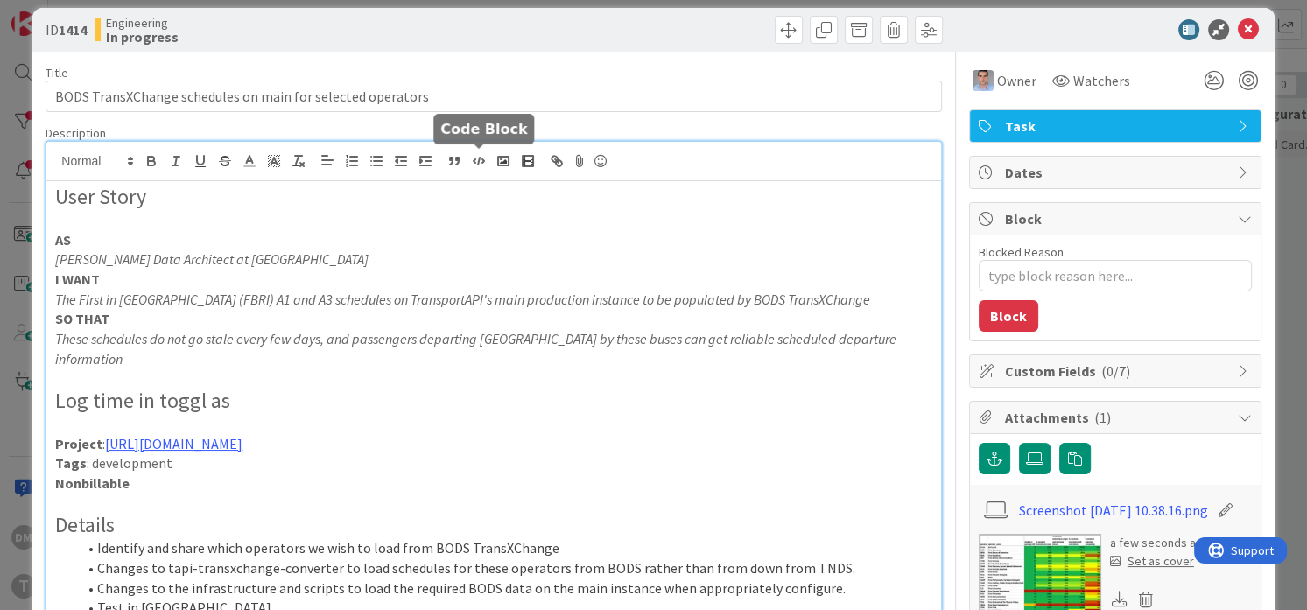
click at [474, 161] on polyline "button" at bounding box center [475, 161] width 2 height 4
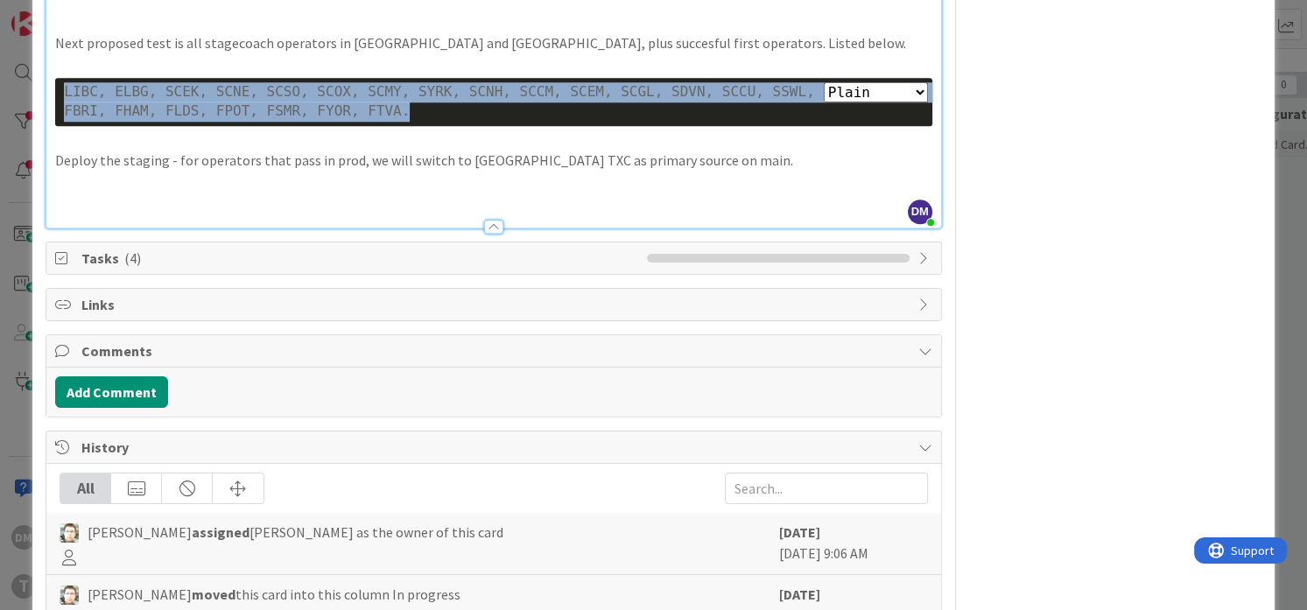
scroll to position [2087, 0]
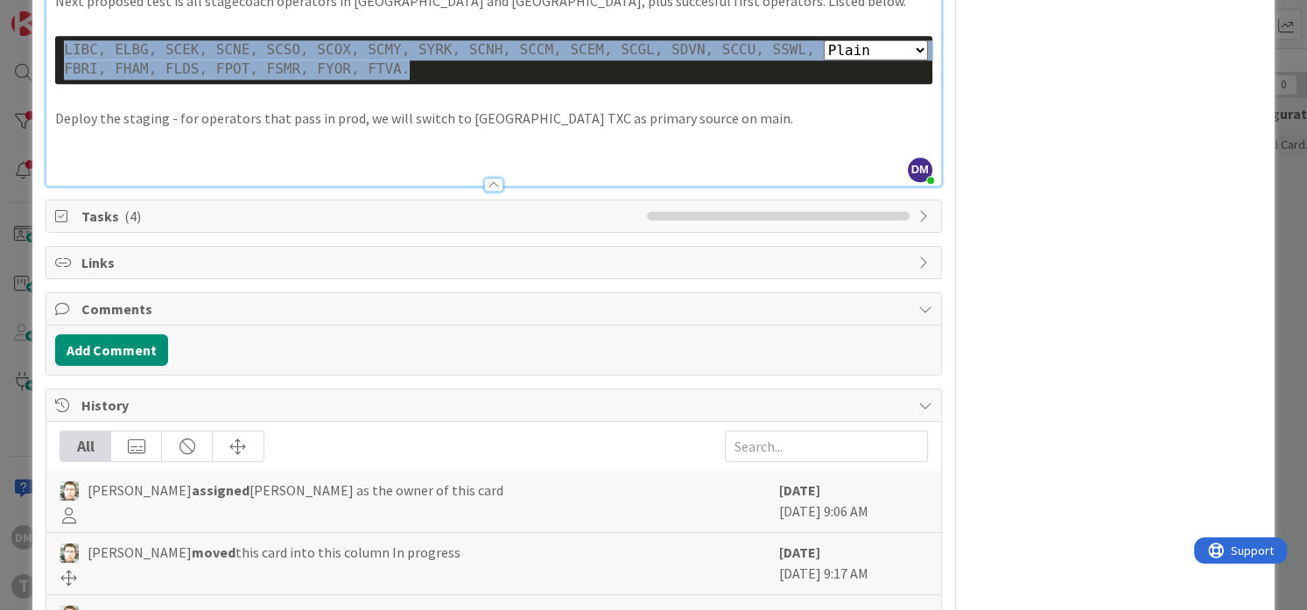
click at [438, 84] on div "Plain Bash C++ C# CSS Diff HTML/XML Java JavaScript Markdown PHP Python Ruby SQ…" at bounding box center [493, 60] width 876 height 48
drag, startPoint x: 430, startPoint y: 352, endPoint x: 56, endPoint y: 330, distance: 374.4
click at [56, 84] on div "Plain Bash C++ C# CSS Diff HTML/XML Java JavaScript Markdown PHP Python Ruby SQ…" at bounding box center [493, 60] width 876 height 48
copy div "LIBC, ELBG, SCEK, SCNE, SCSO, SCOX, SCMY, SYRK, SCNH, SCCM, SCEM, SCGL, SDVN, S…"
click at [415, 129] on p "Deploy the staging - for operators that pass in prod, we will switch to [GEOGRA…" at bounding box center [493, 119] width 876 height 20
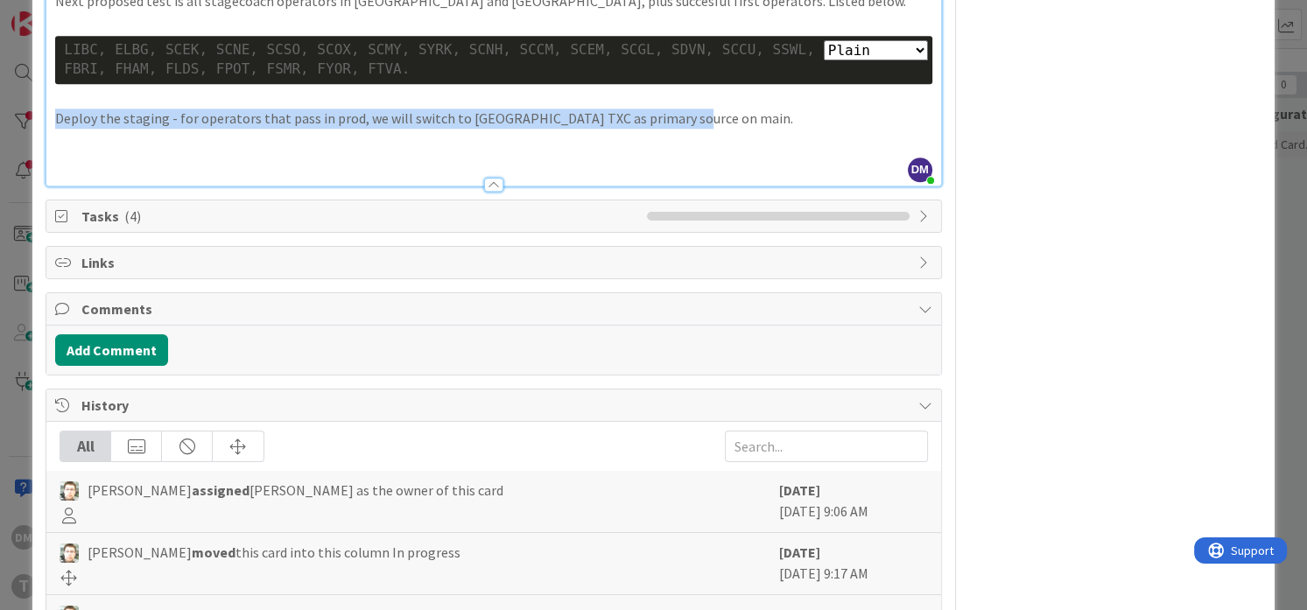
drag, startPoint x: 686, startPoint y: 399, endPoint x: 40, endPoint y: 396, distance: 646.0
copy p "Deploy the staging - for operators that pass in prod, we will switch to [GEOGRA…"
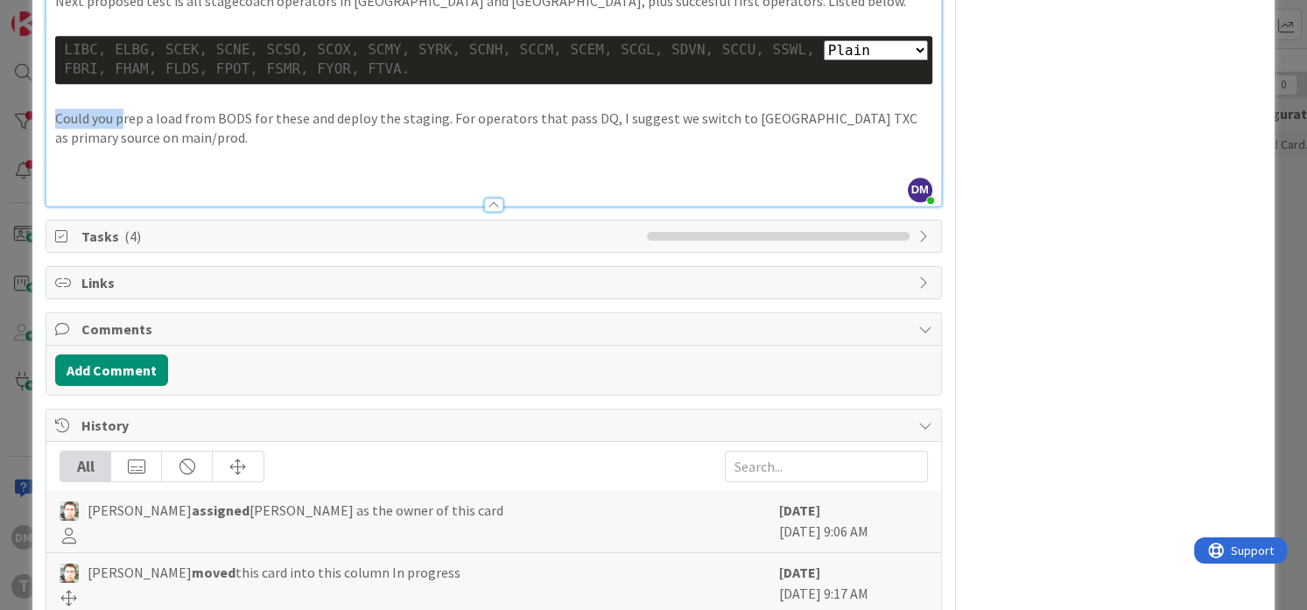
drag, startPoint x: 122, startPoint y: 394, endPoint x: 39, endPoint y: 397, distance: 83.2
type textarea "x"
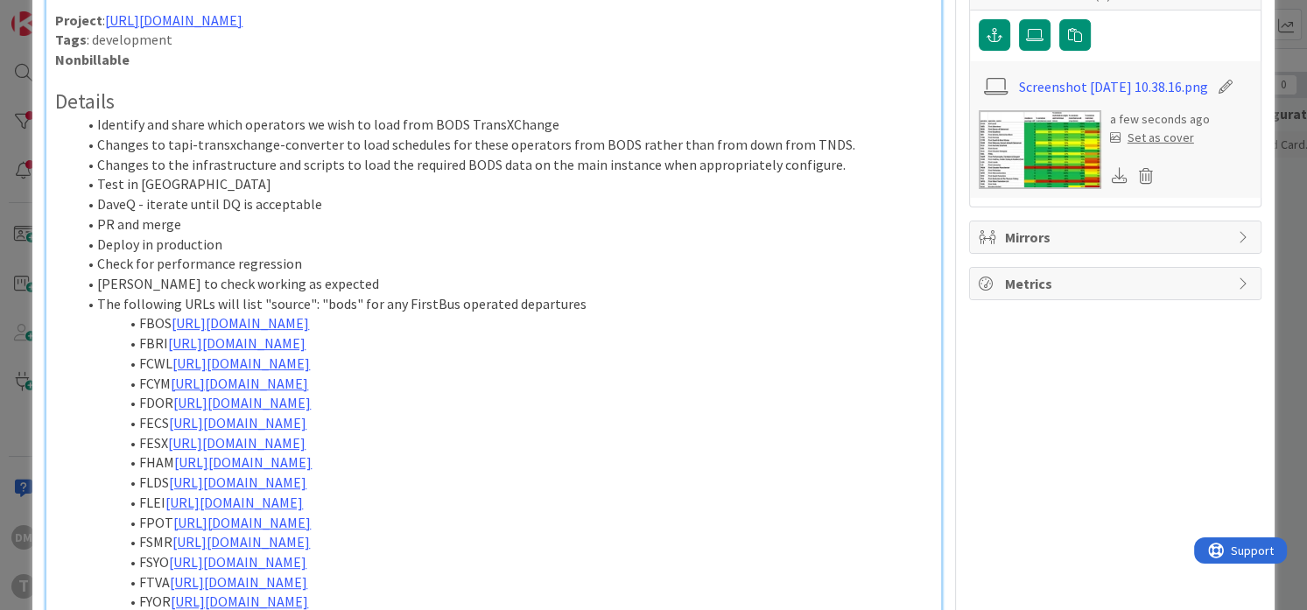
scroll to position [436, 0]
